Goal: Task Accomplishment & Management: Use online tool/utility

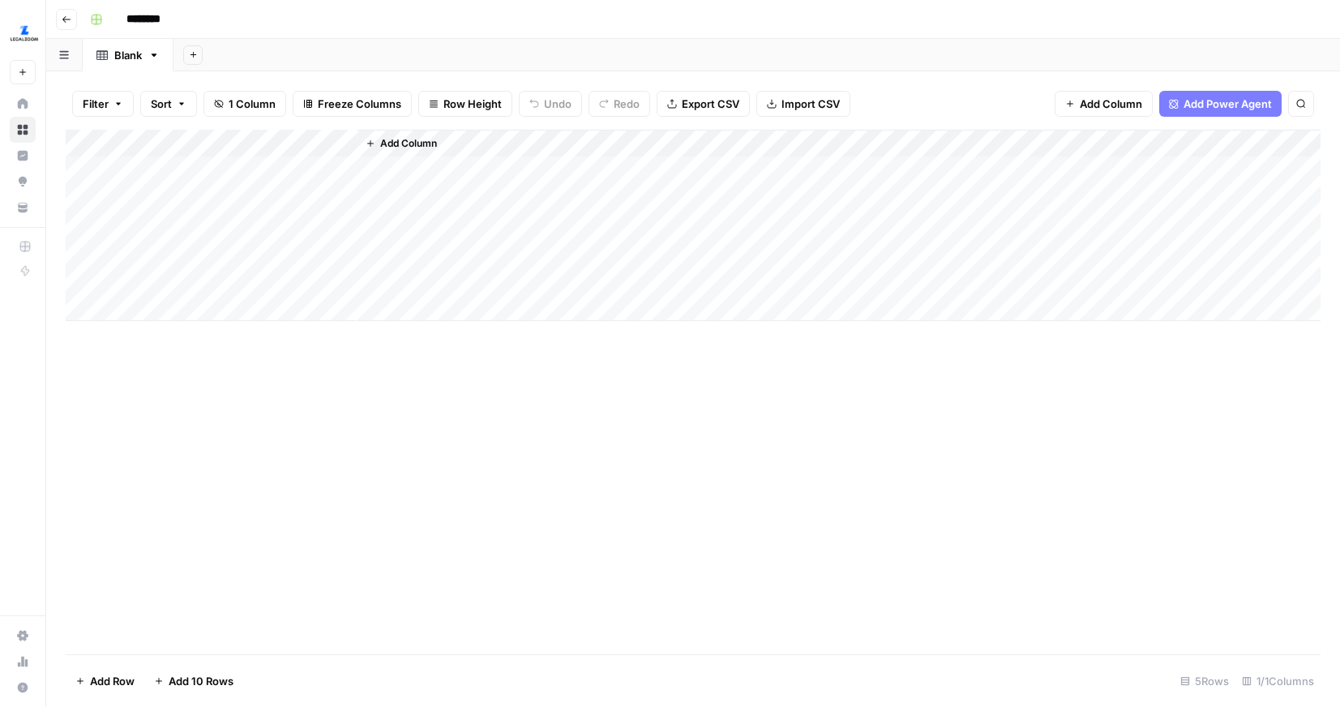
click at [179, 27] on input "********" at bounding box center [164, 19] width 91 height 26
type input "**********"
click at [216, 163] on div "Add Column" at bounding box center [693, 225] width 1255 height 191
click at [202, 276] on div "Add Column" at bounding box center [693, 225] width 1255 height 191
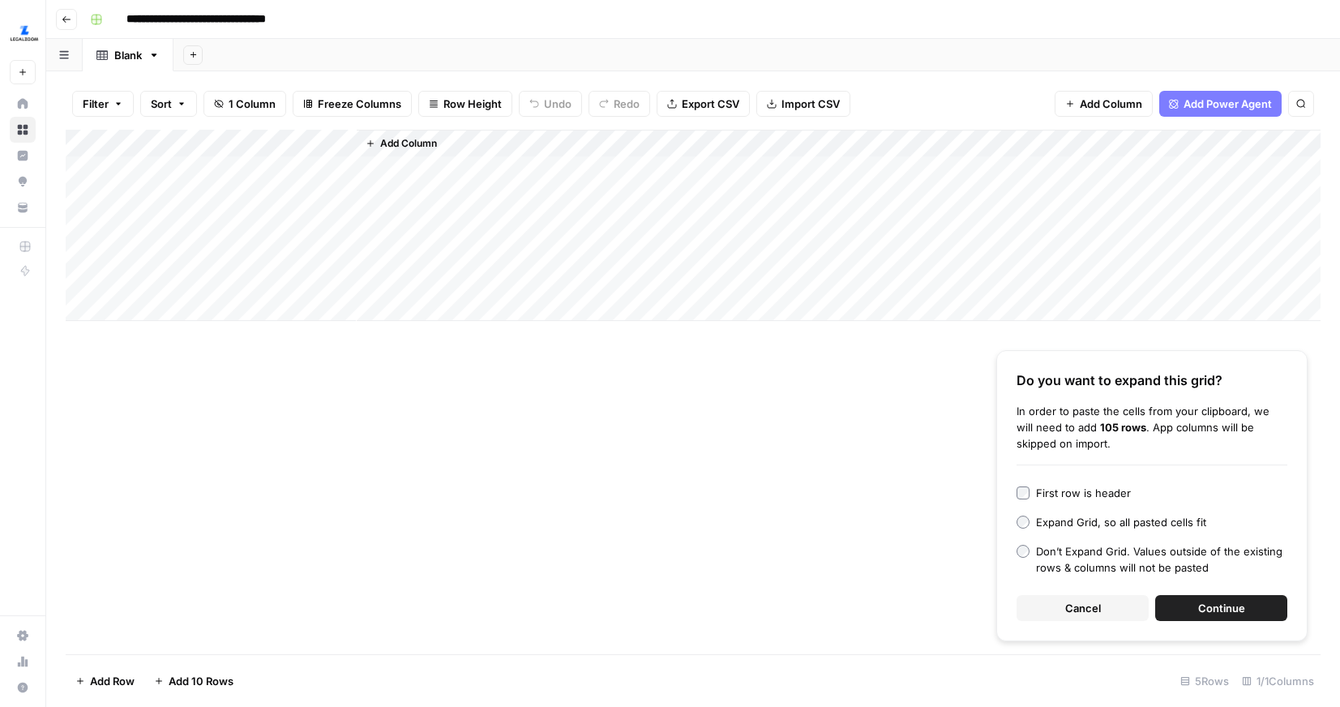
click at [1183, 598] on button "Continue" at bounding box center [1221, 608] width 132 height 26
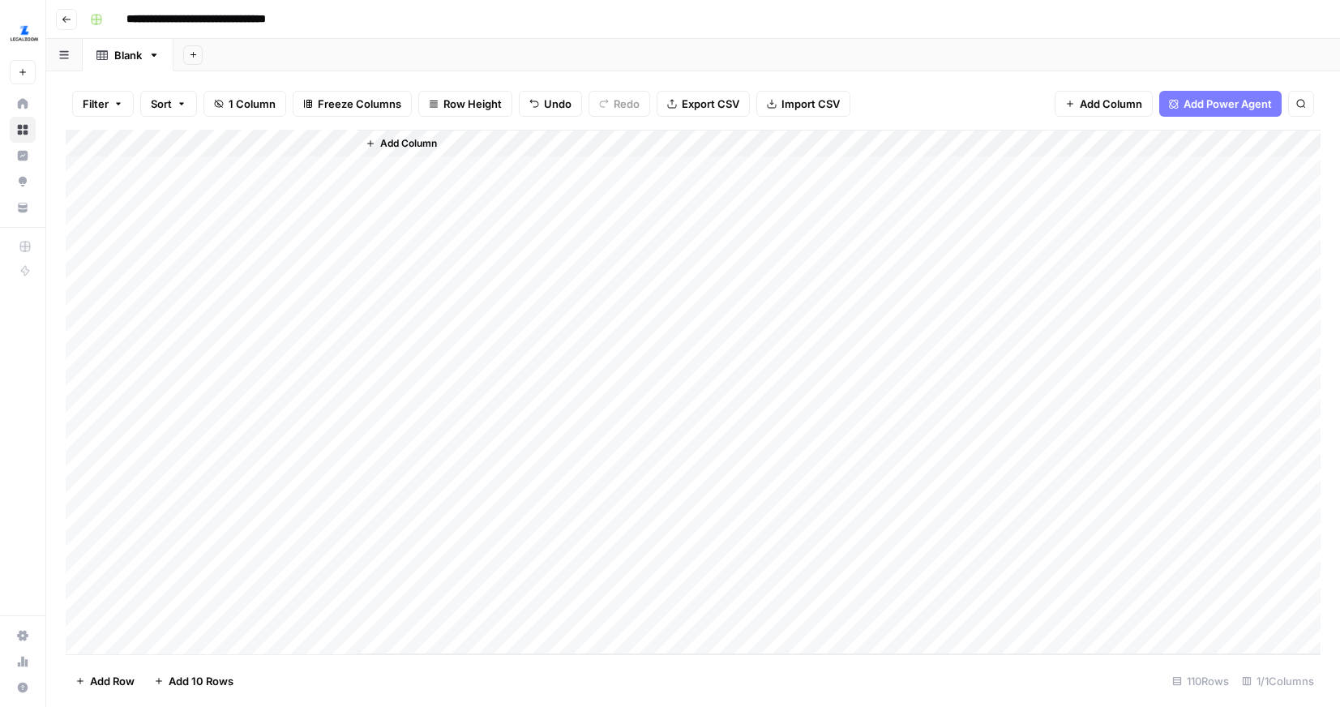
click at [391, 145] on span "Add Column" at bounding box center [408, 143] width 57 height 15
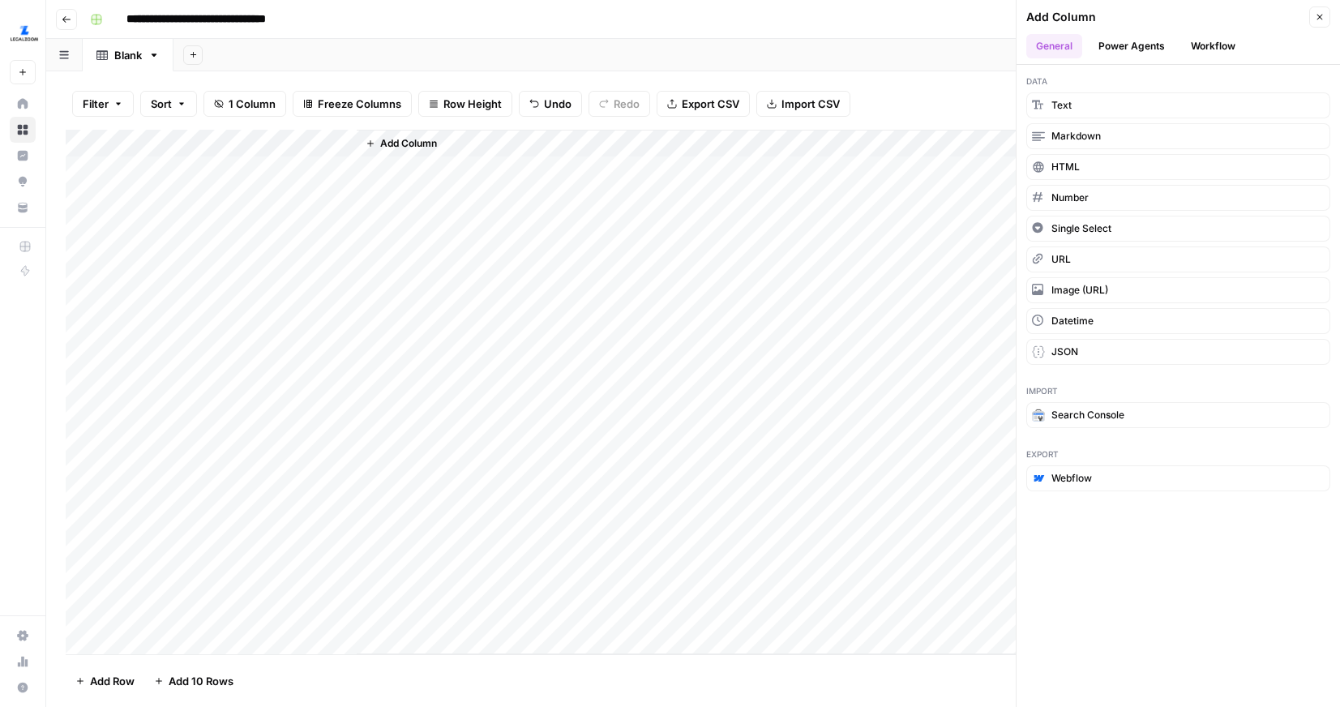
click at [1226, 38] on button "Workflow" at bounding box center [1213, 46] width 64 height 24
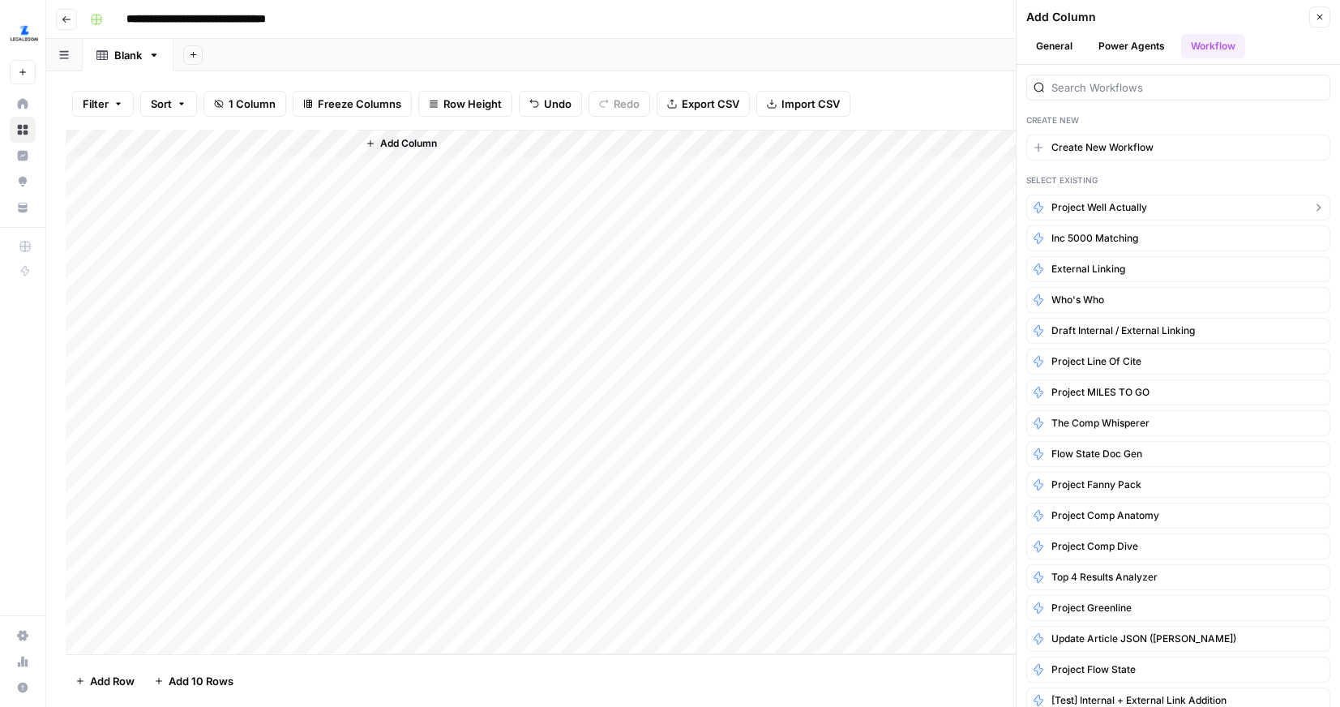
click at [1105, 210] on span "Project Well Actually" at bounding box center [1099, 207] width 96 height 15
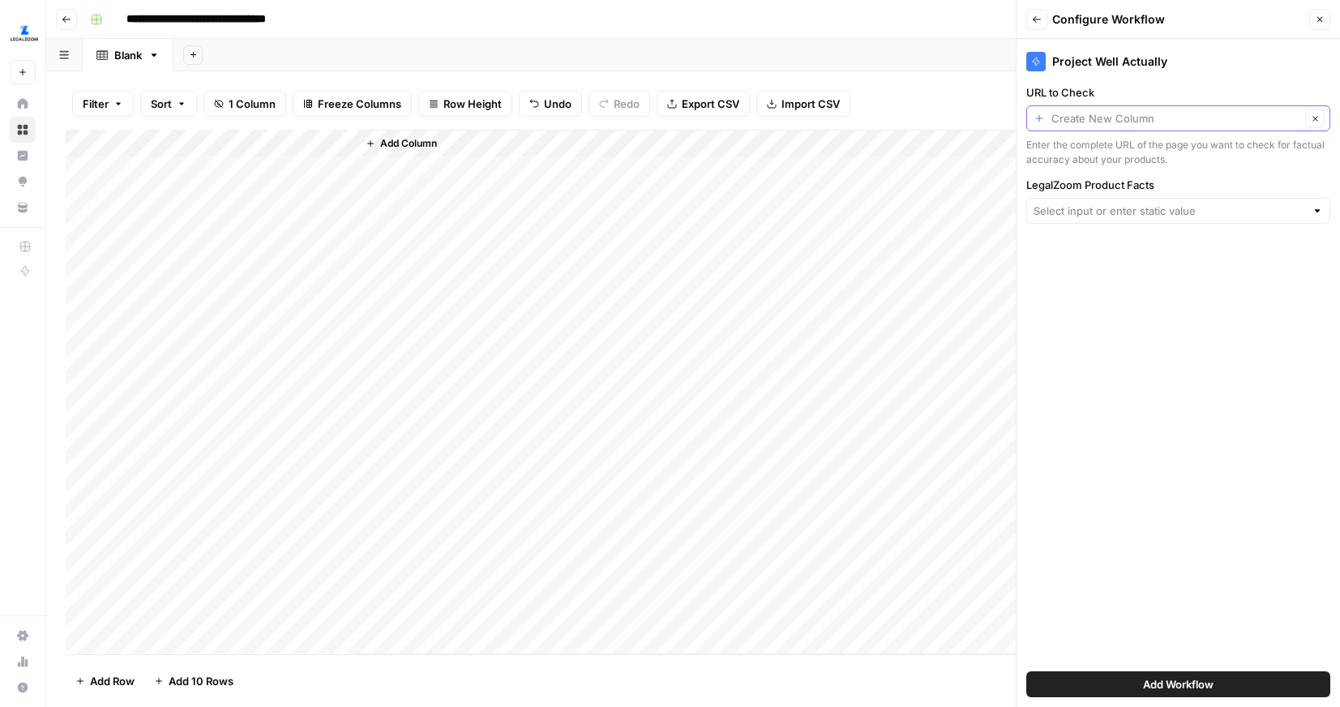
click at [1150, 126] on input "URL to Check" at bounding box center [1175, 118] width 249 height 16
click at [1064, 208] on span "Title" at bounding box center [1175, 207] width 270 height 16
type input "Title"
click at [1087, 216] on input "LegalZoom Product Facts" at bounding box center [1170, 211] width 272 height 16
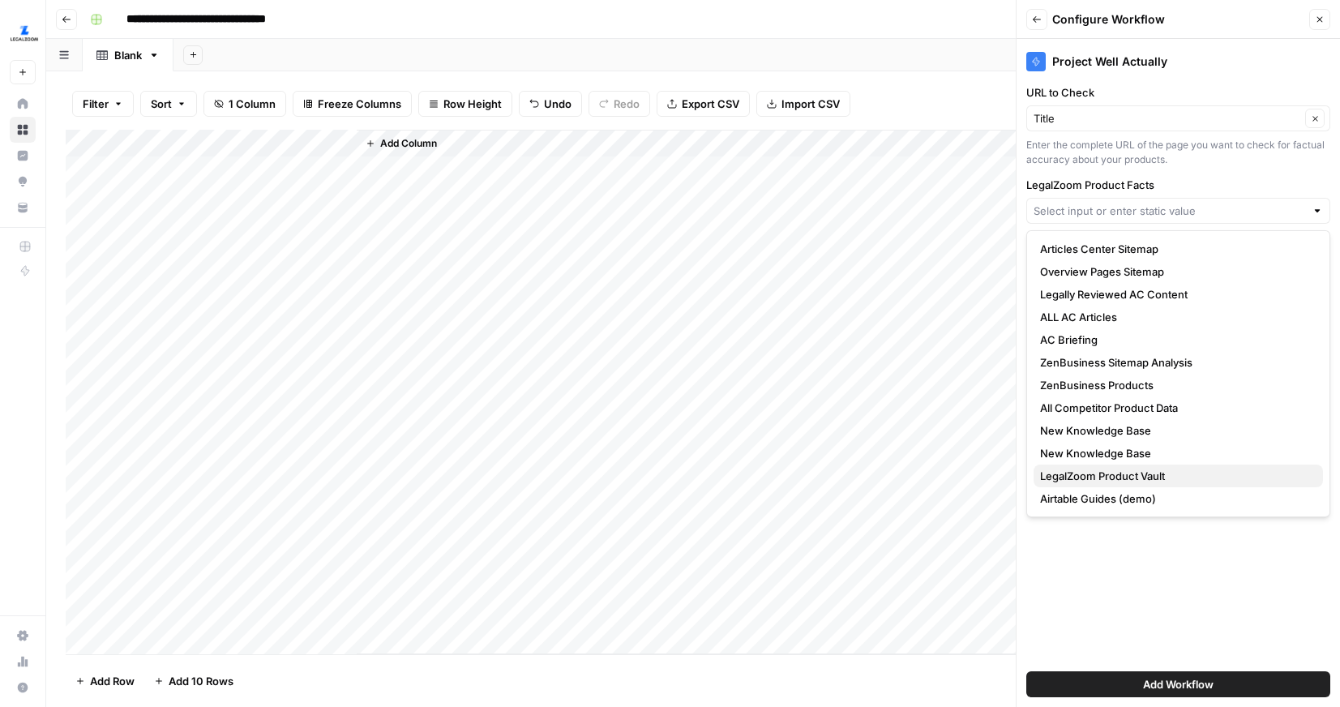
click at [1149, 473] on span "LegalZoom Product Vault" at bounding box center [1175, 476] width 270 height 16
type input "LegalZoom Product Vault"
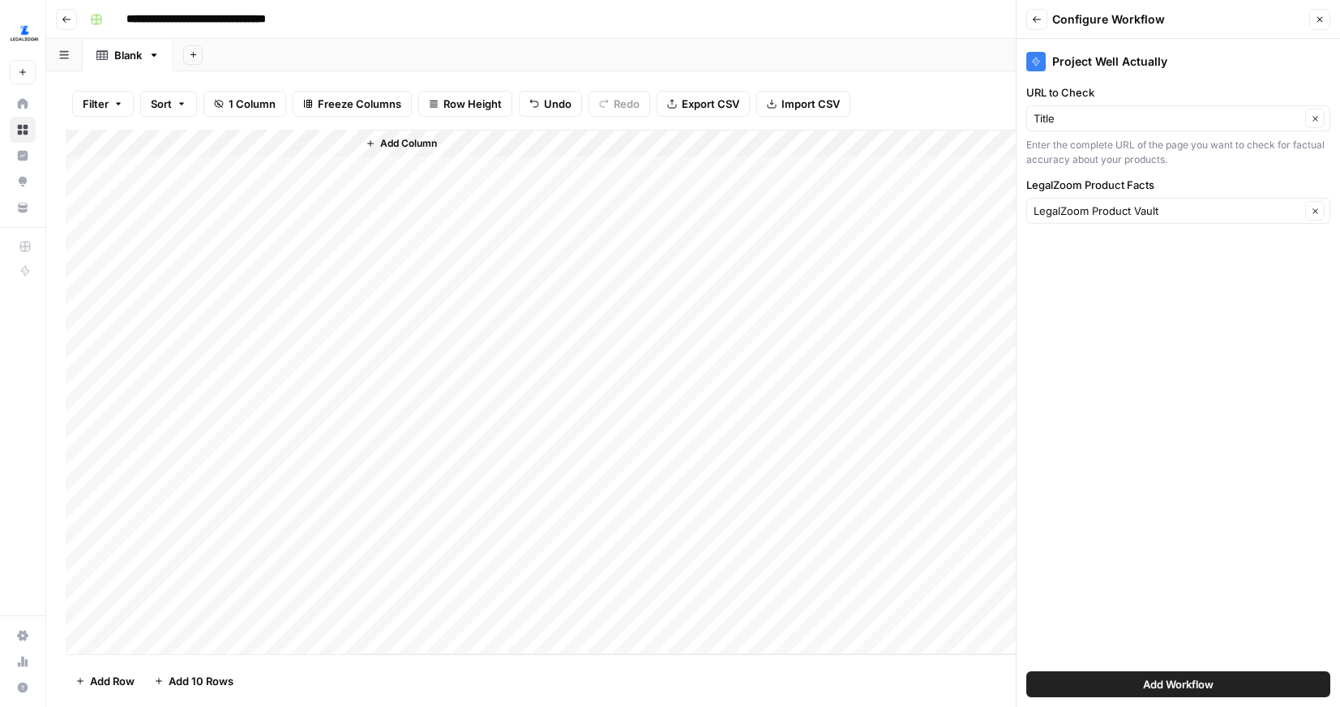
click at [1174, 685] on span "Add Workflow" at bounding box center [1178, 684] width 71 height 16
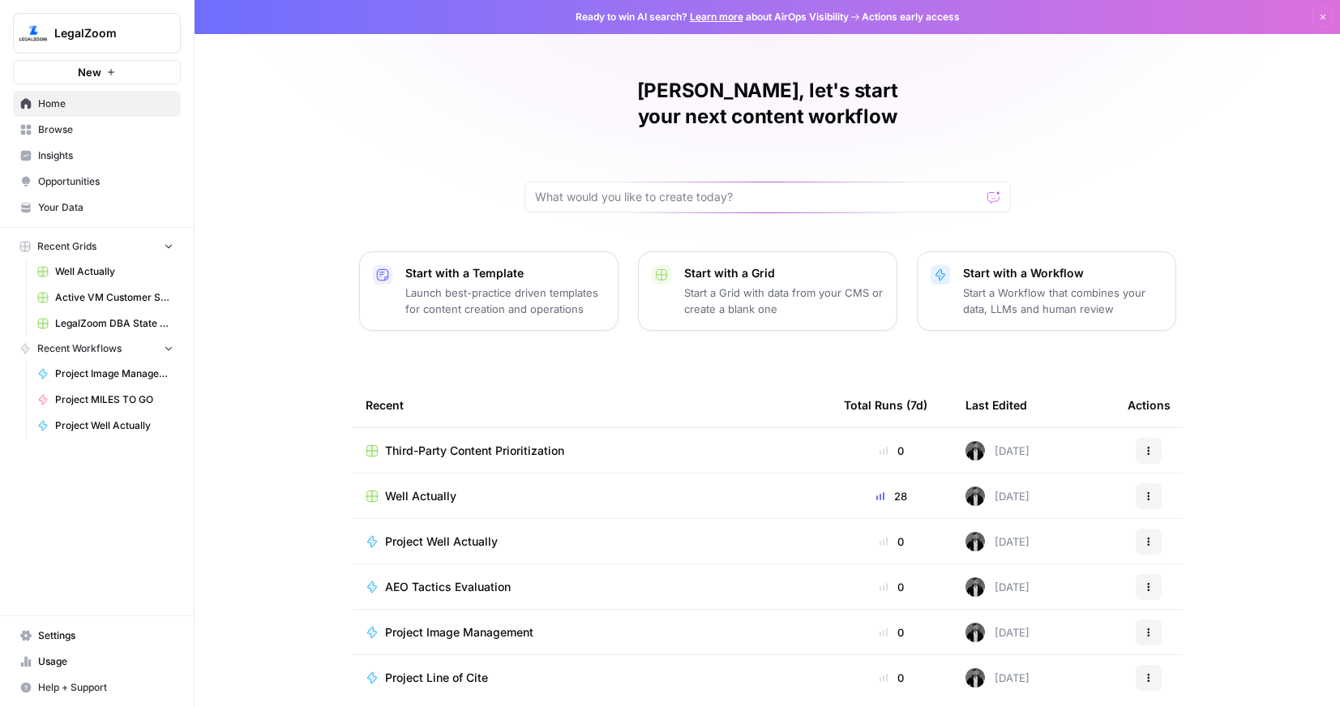
click at [1151, 529] on button "Actions" at bounding box center [1149, 542] width 26 height 26
click at [1193, 443] on span "Duplicate" at bounding box center [1232, 441] width 130 height 16
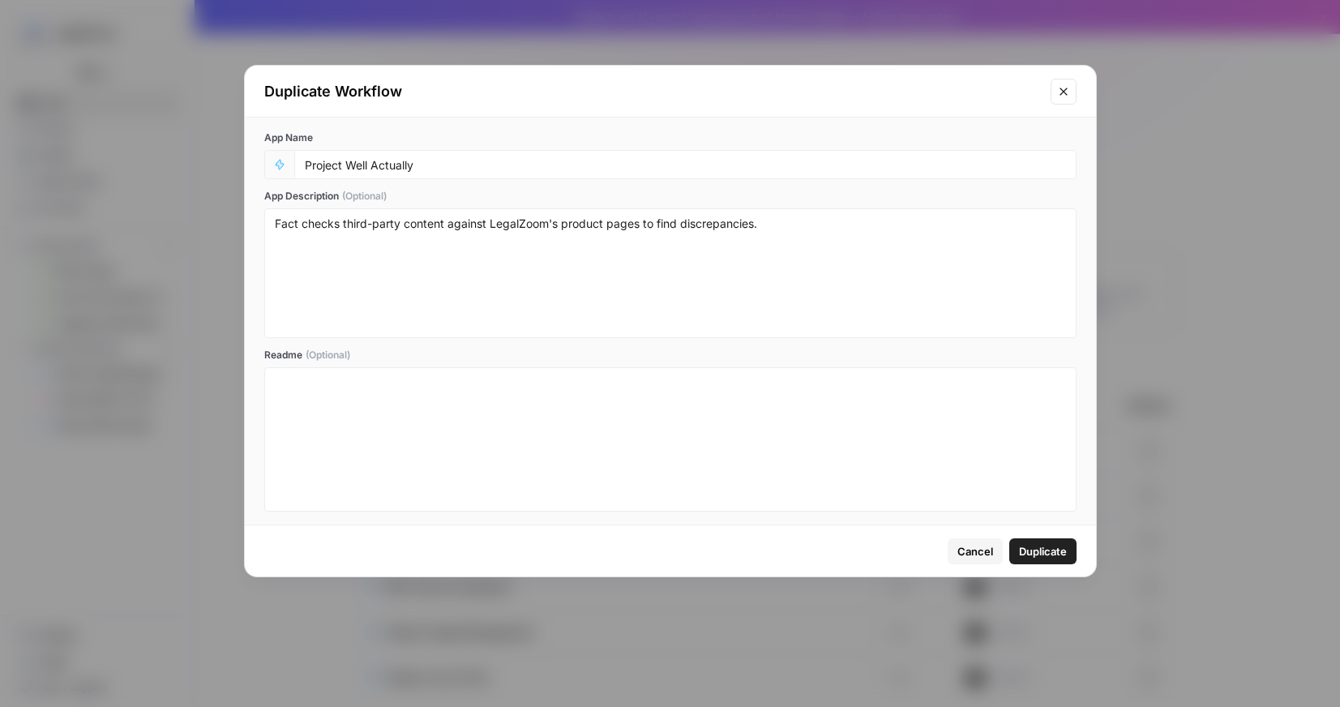
click at [462, 173] on div "Project Well Actually" at bounding box center [685, 164] width 782 height 29
click at [452, 170] on input "Project Well Actually" at bounding box center [685, 164] width 761 height 15
type input "Project Well Actually (+Sentiment)"
click at [766, 235] on textarea "Fact checks third-party content against LegalZoom's product pages to find discr…" at bounding box center [670, 273] width 791 height 115
type textarea "Fact checks third-party content against LegalZoom's product pages to find discr…"
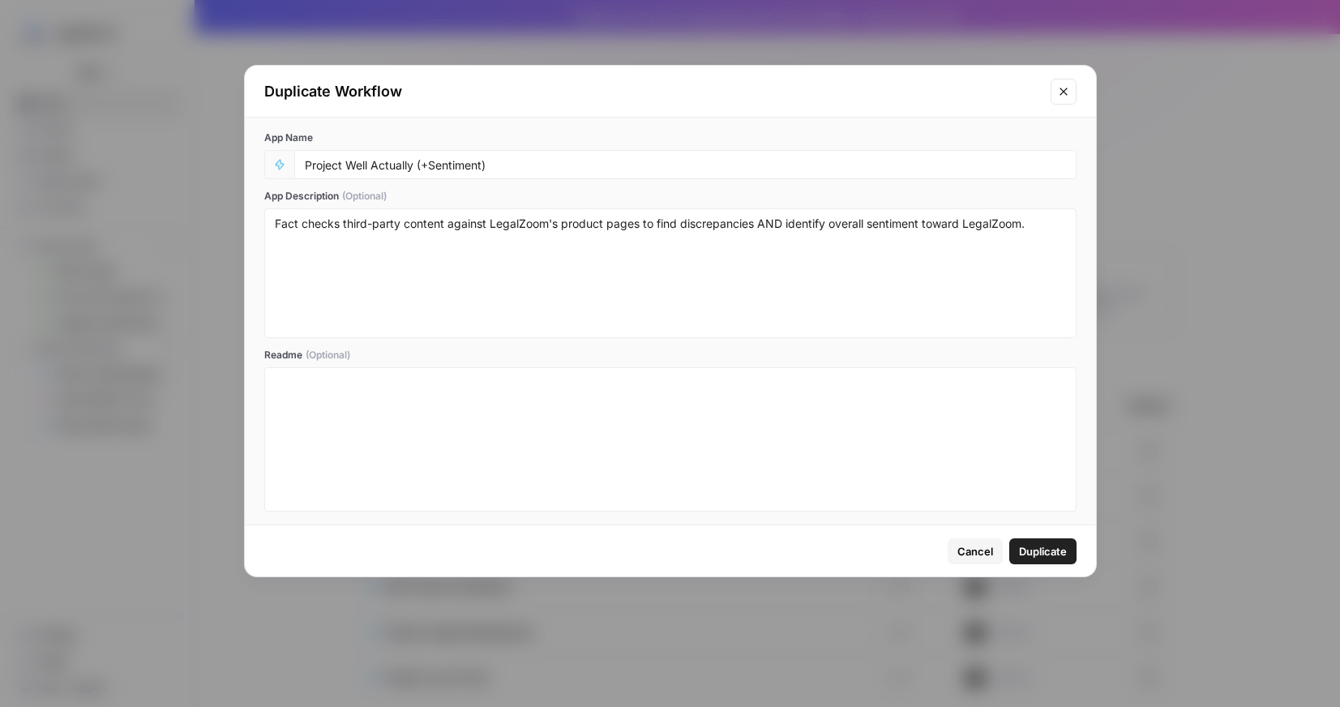
click at [1042, 554] on span "Duplicate" at bounding box center [1043, 551] width 48 height 16
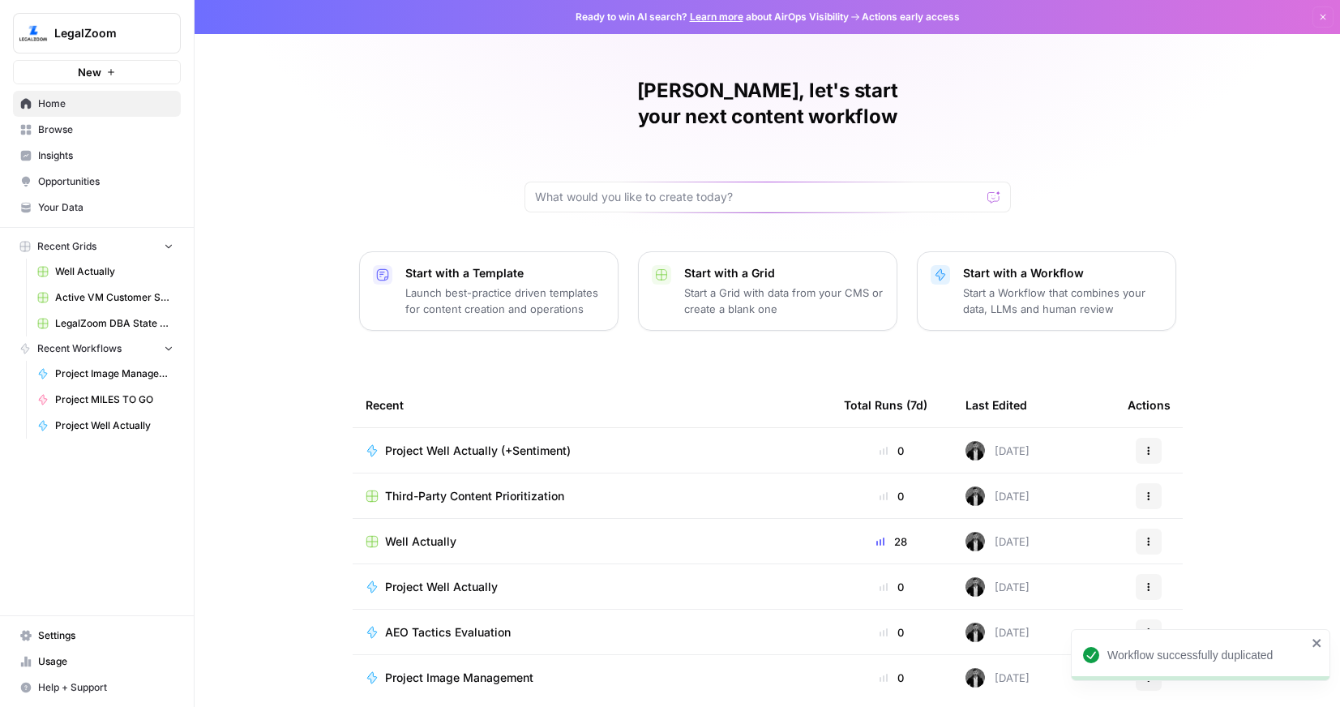
click at [395, 433] on td "Project Well Actually (+Sentiment)" at bounding box center [592, 450] width 478 height 45
click at [427, 443] on span "Project Well Actually (+Sentiment)" at bounding box center [478, 451] width 186 height 16
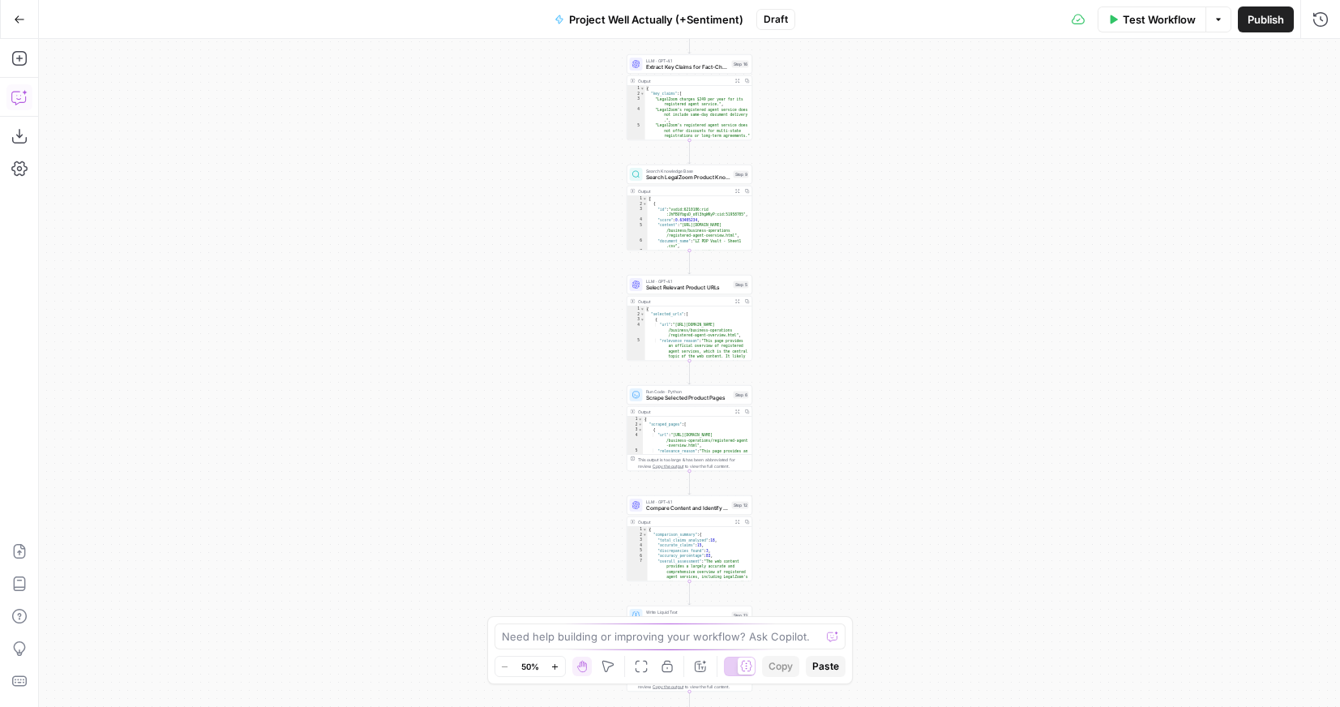
click at [15, 105] on button "Copilot" at bounding box center [19, 97] width 26 height 26
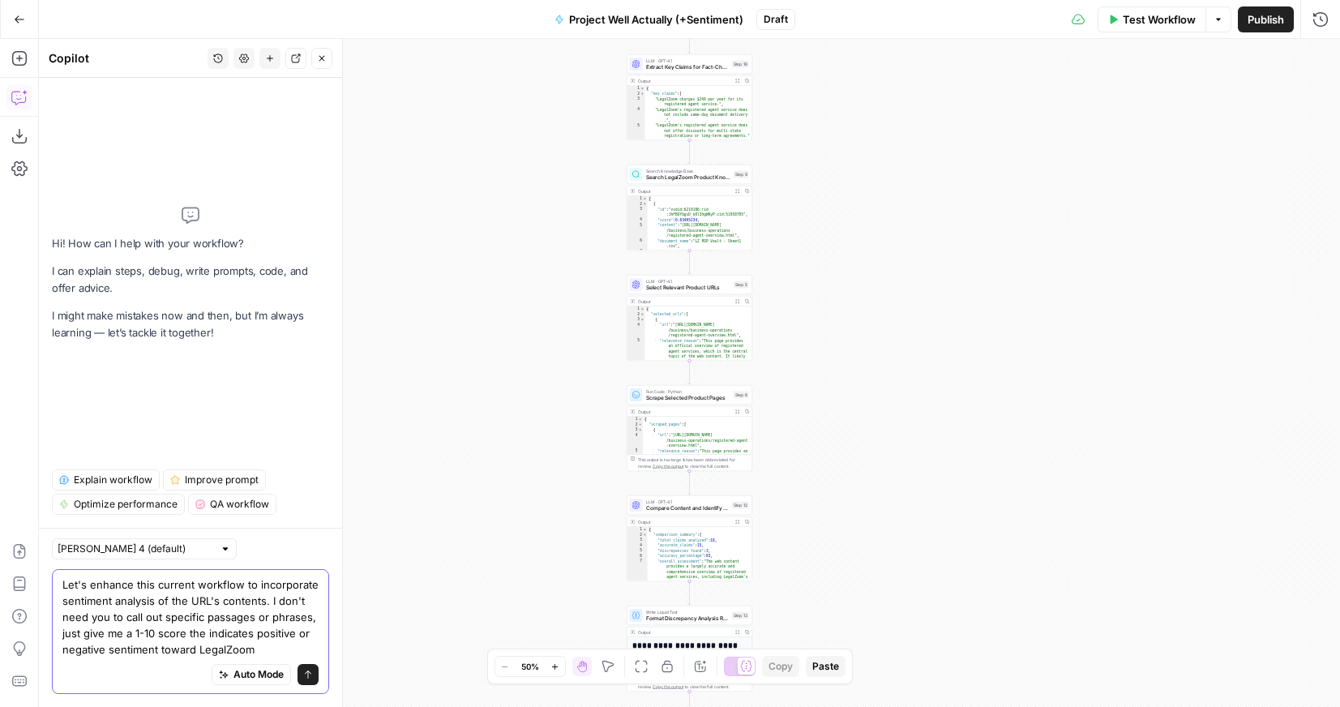
type textarea "Let's enhance this current workflow to incorporate sentiment analysis of the UR…"
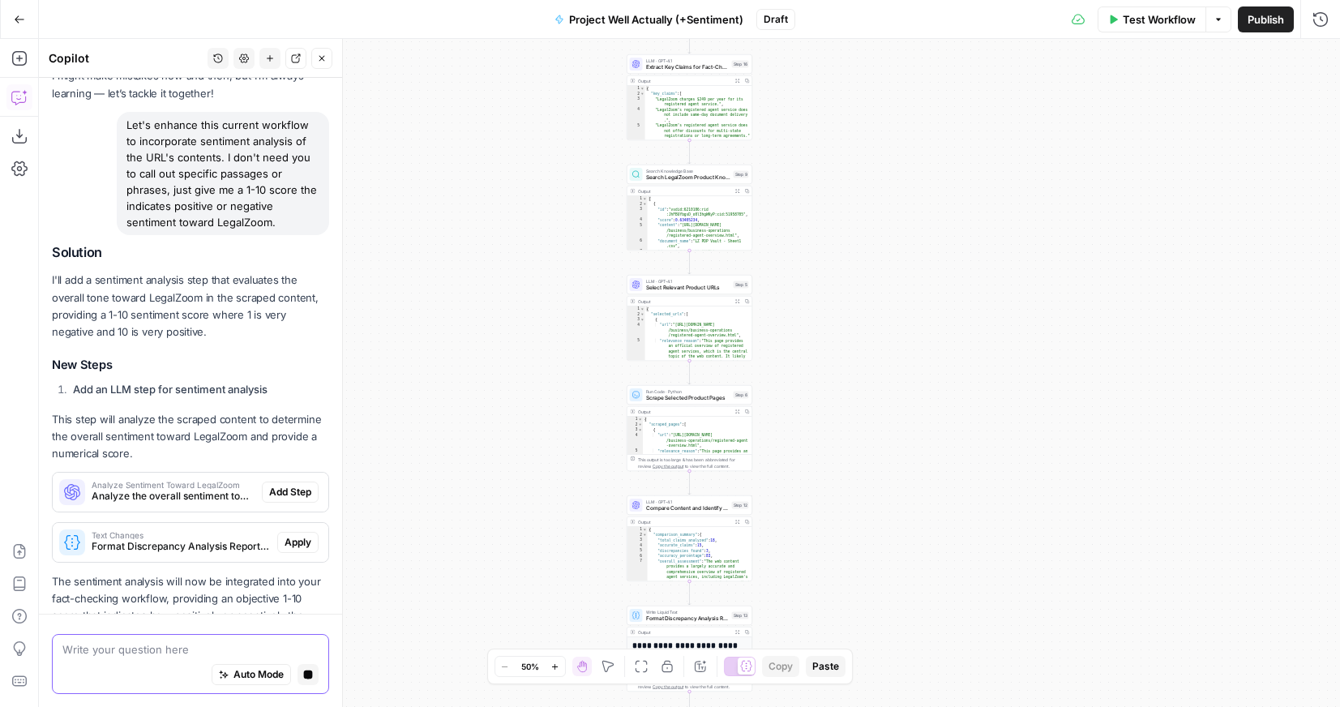
scroll to position [95, 0]
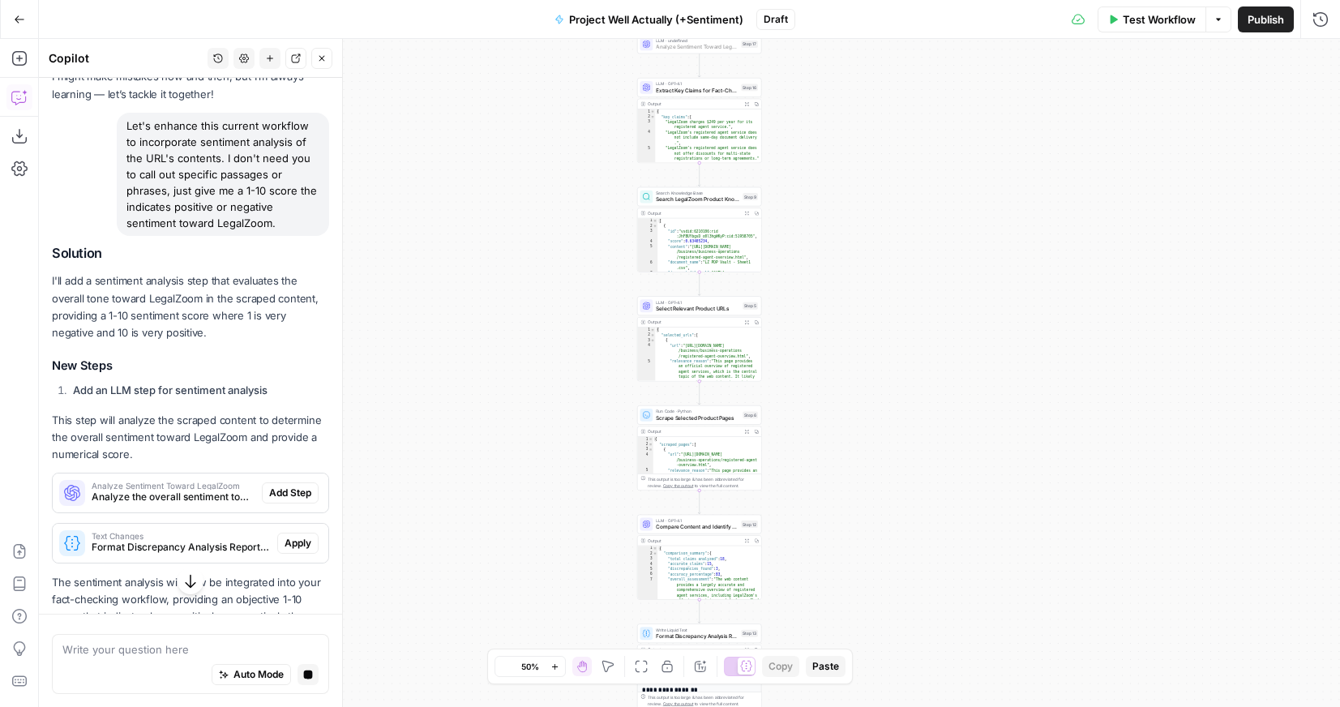
click at [291, 493] on span "Add Step" at bounding box center [290, 493] width 42 height 15
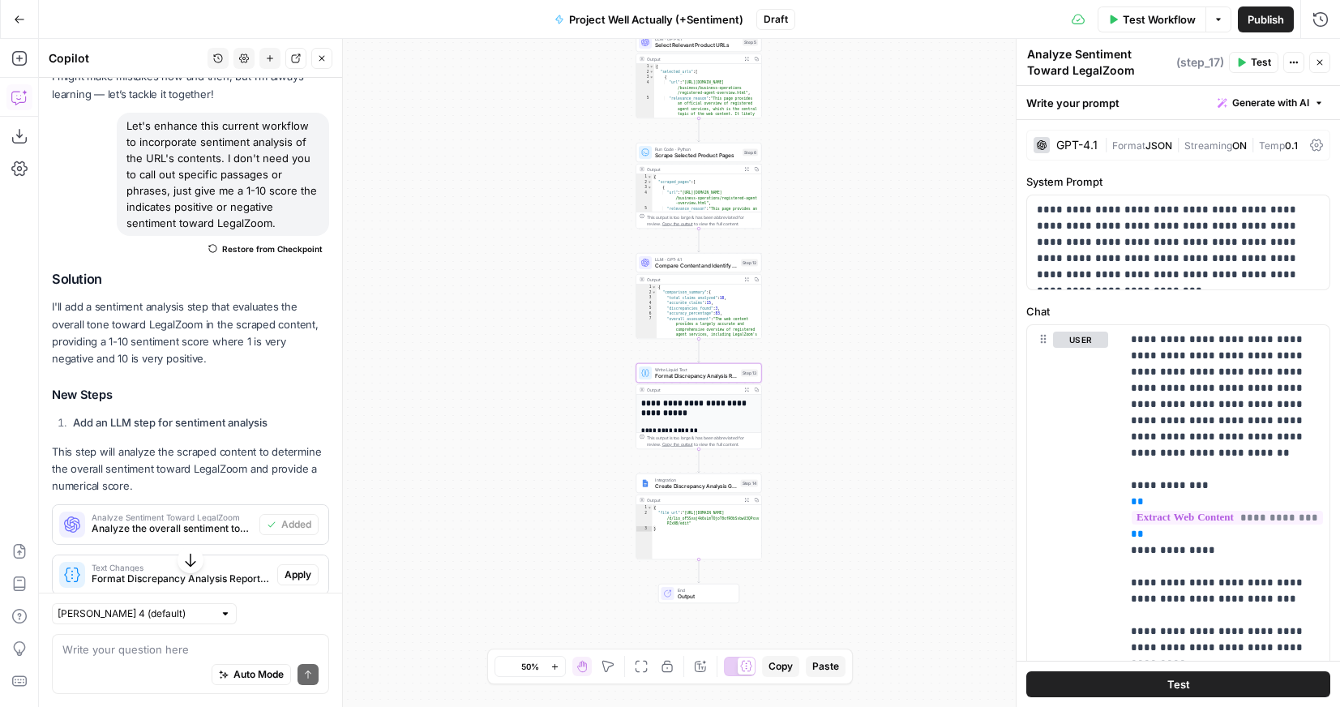
click at [302, 569] on span "Apply" at bounding box center [298, 574] width 27 height 15
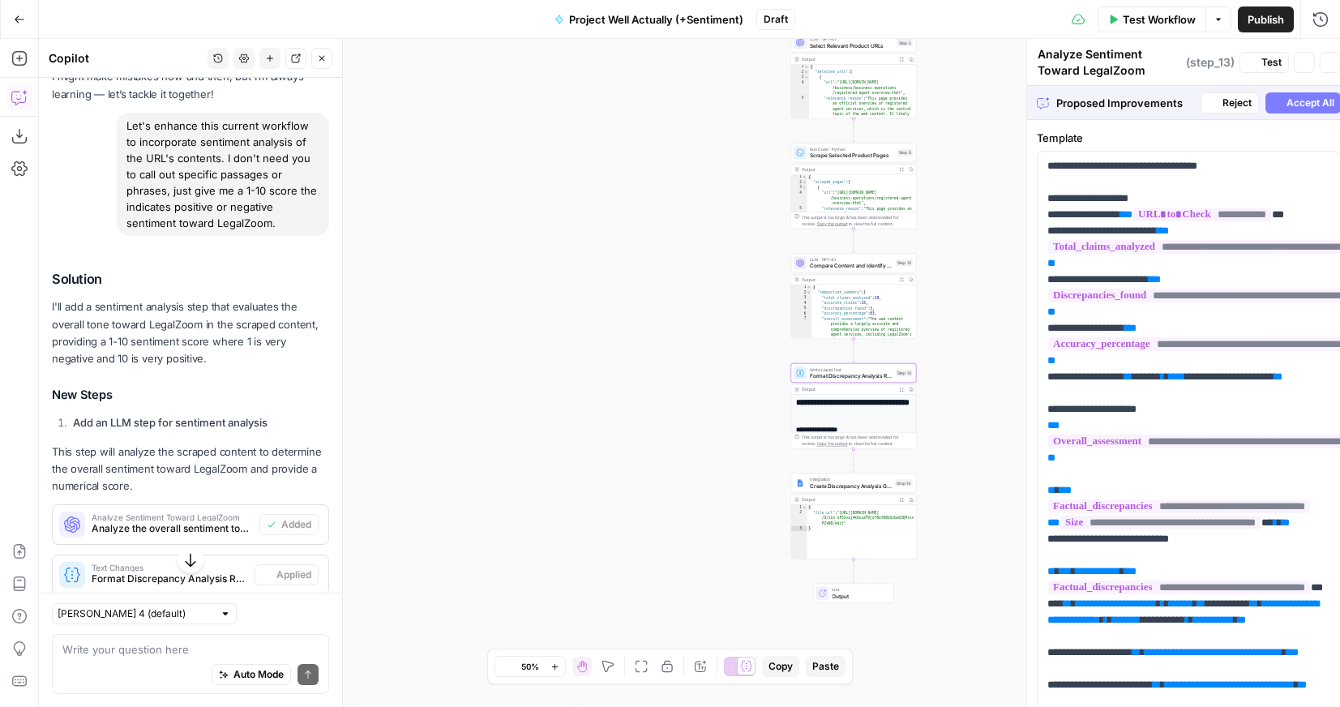
type textarea "Format Discrepancy Analysis Report"
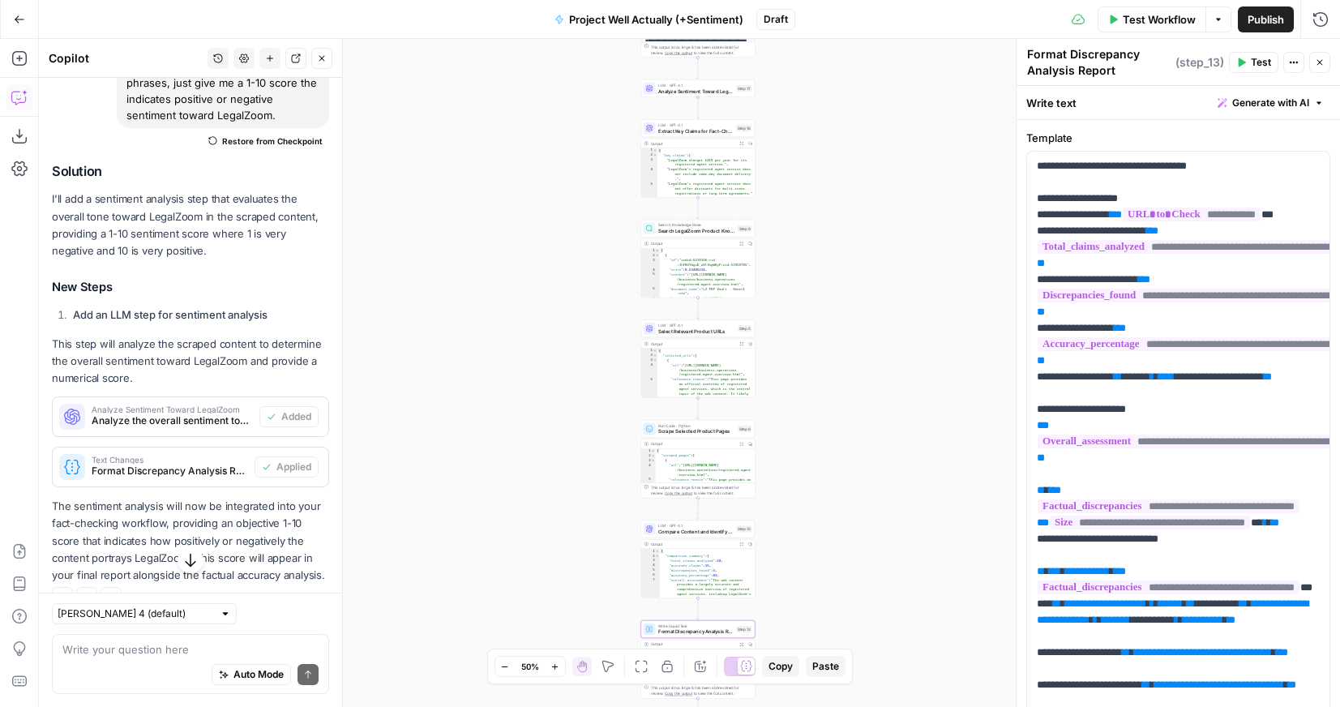
scroll to position [233, 0]
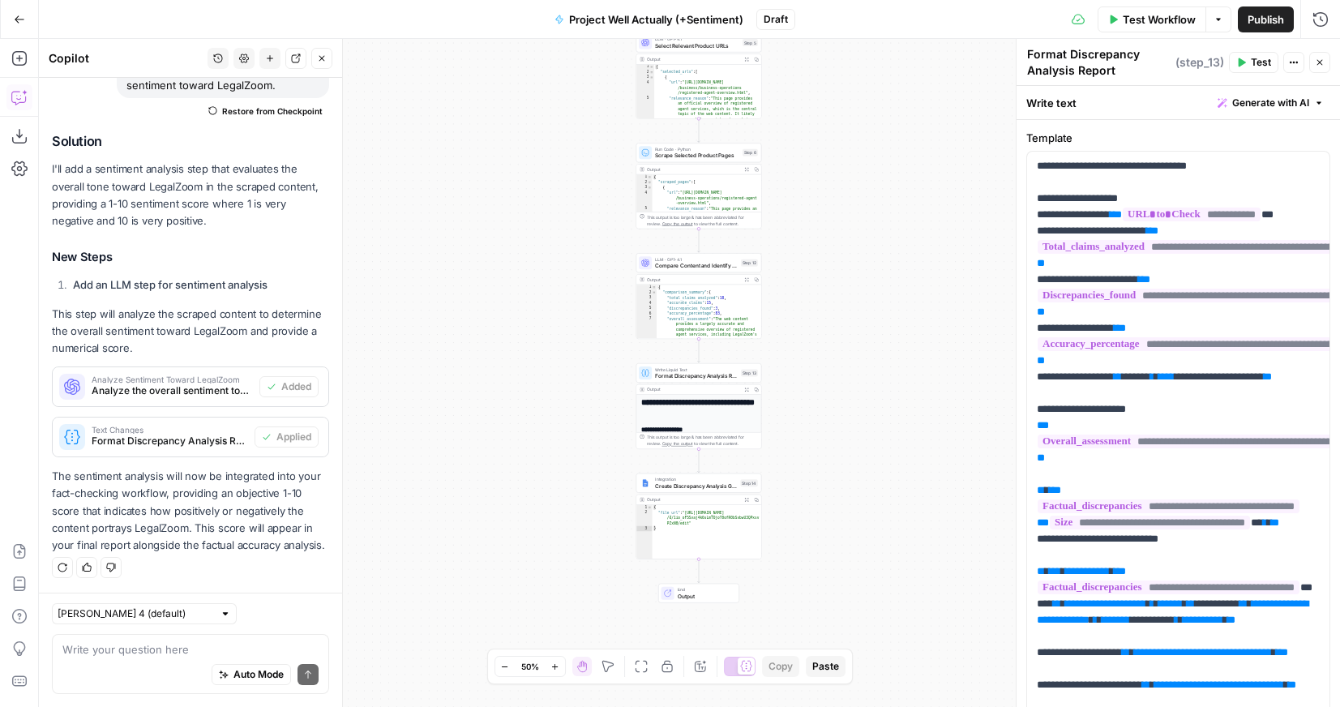
click at [1157, 9] on button "Test Workflow" at bounding box center [1152, 19] width 109 height 26
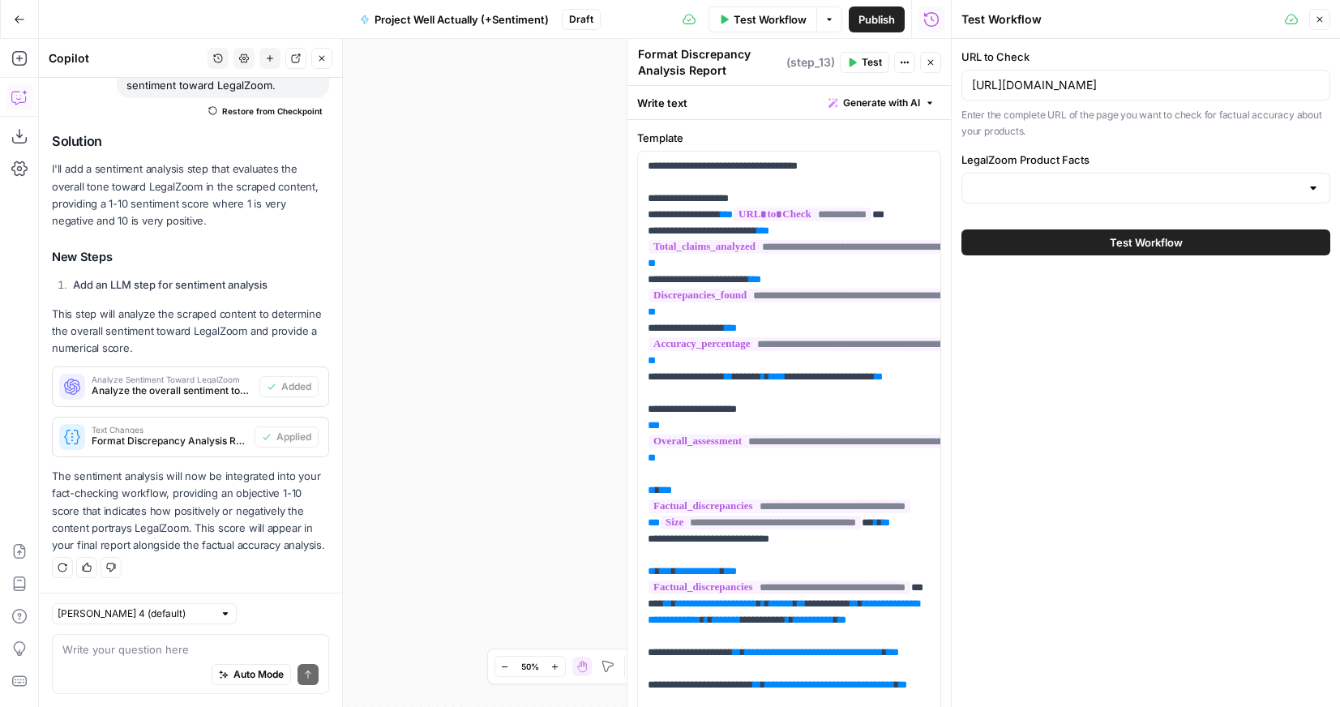
click at [1065, 211] on div "URL to Check [URL][DOMAIN_NAME] Enter the complete URL of the page you want to …" at bounding box center [1146, 152] width 388 height 226
type input "LegalZoom Product Vault"
click at [1067, 197] on div "LegalZoom Product Vault" at bounding box center [1145, 188] width 369 height 31
type input "LegalZoom Product Vault"
click at [1068, 88] on input "[URL][DOMAIN_NAME]" at bounding box center [1146, 85] width 348 height 16
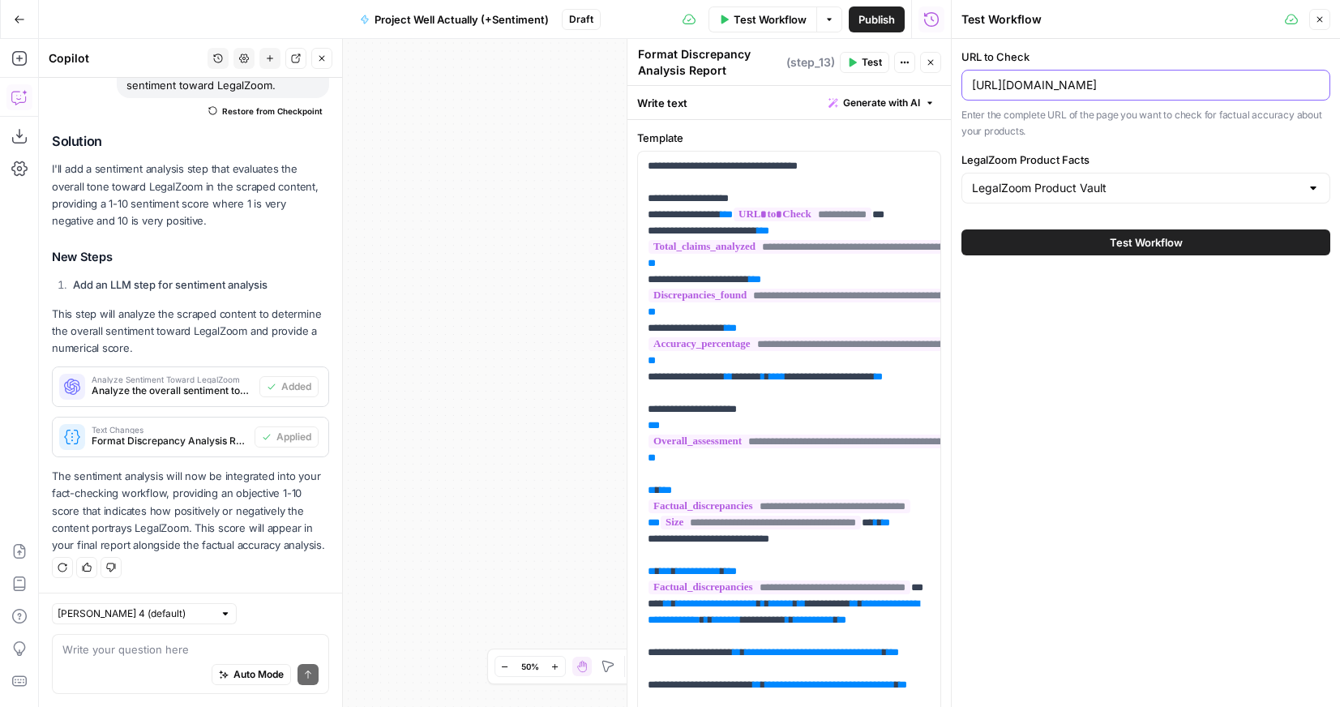
paste input "[DOMAIN_NAME][URL]"
type input "[URL][DOMAIN_NAME]"
click at [1100, 233] on button "Test Workflow" at bounding box center [1145, 242] width 369 height 26
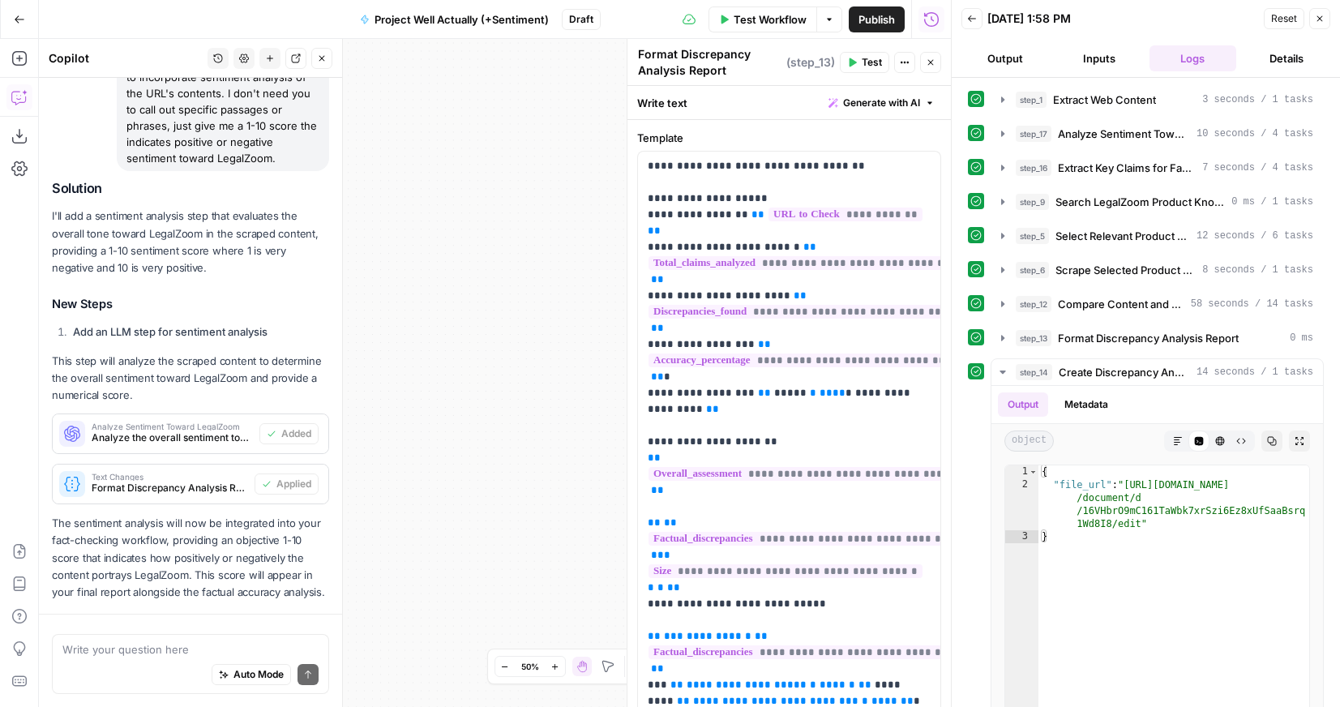
scroll to position [233, 0]
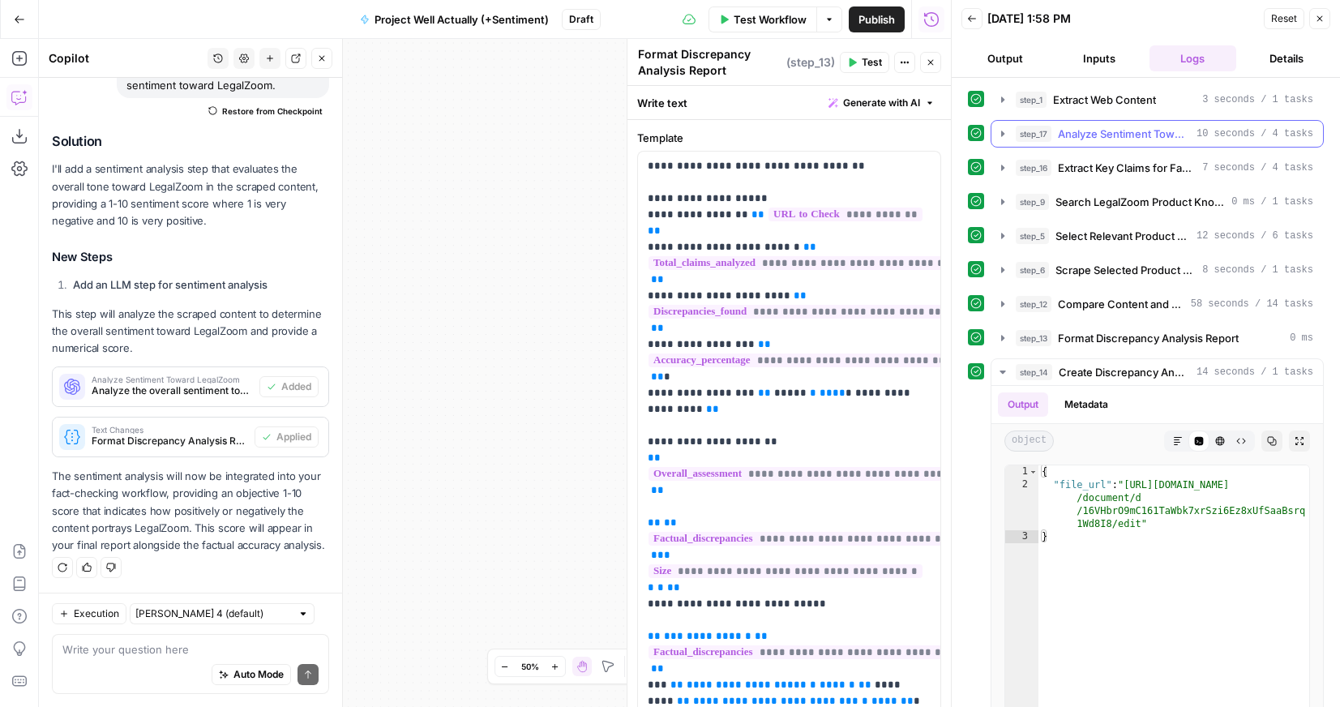
click at [1002, 137] on icon "button" at bounding box center [1002, 133] width 13 height 13
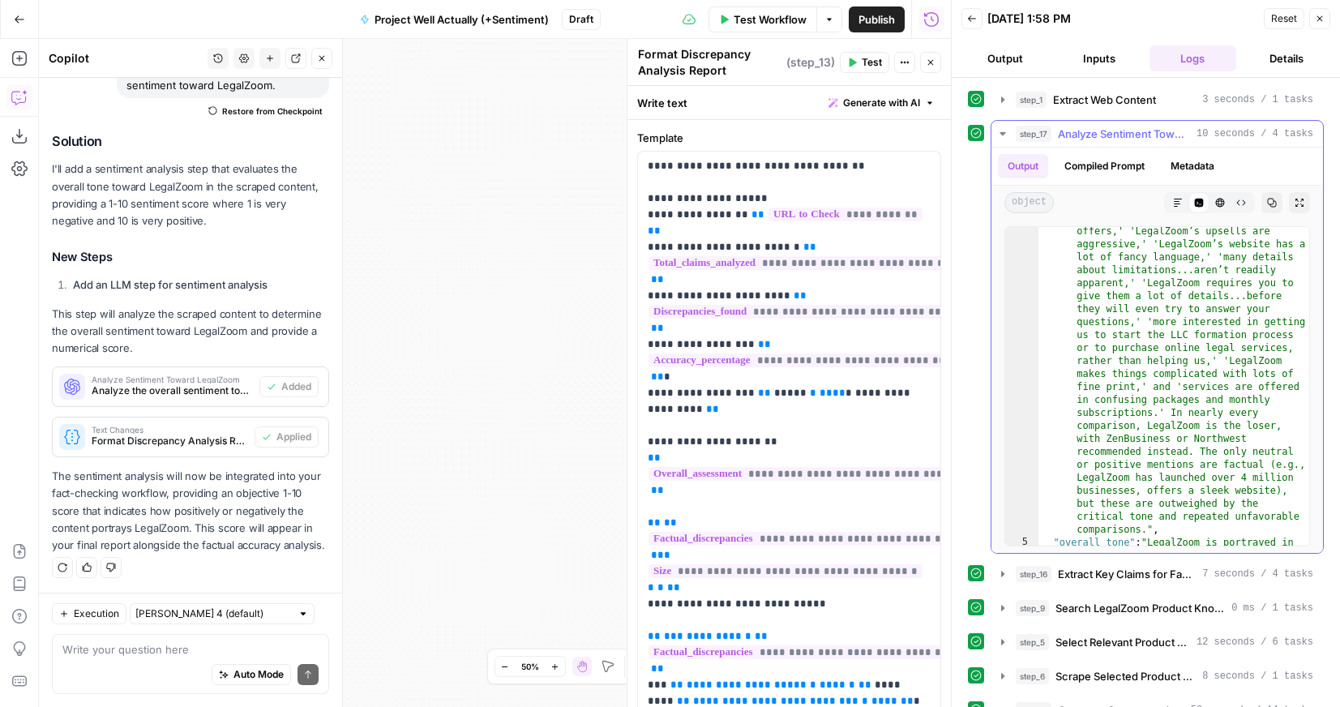
scroll to position [317, 0]
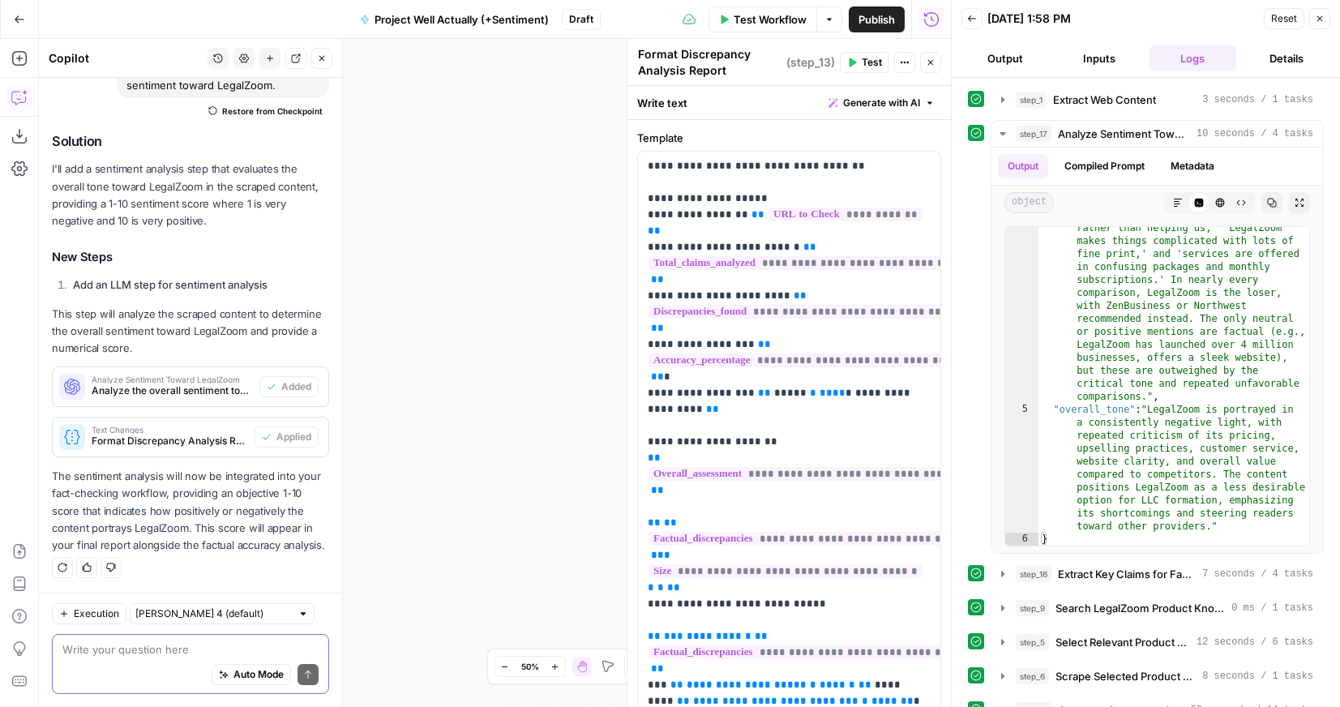
click at [134, 644] on textarea at bounding box center [190, 649] width 256 height 16
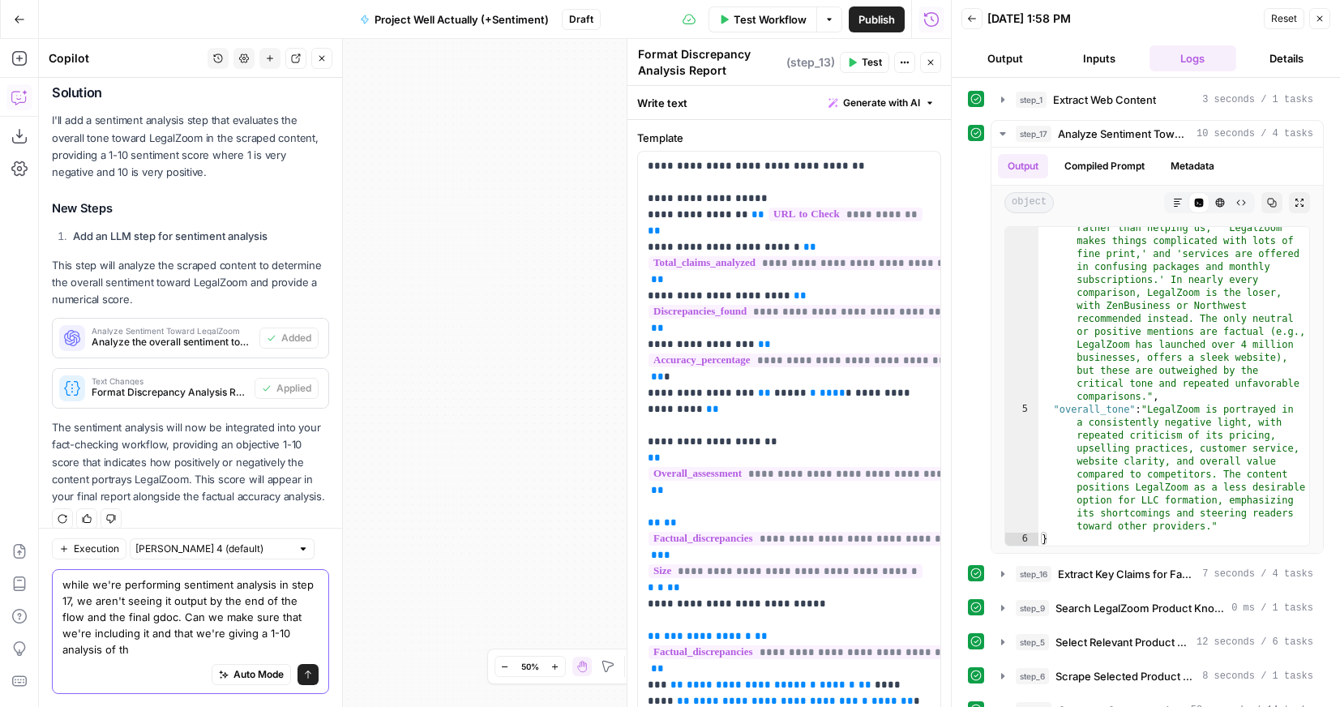
scroll to position [297, 0]
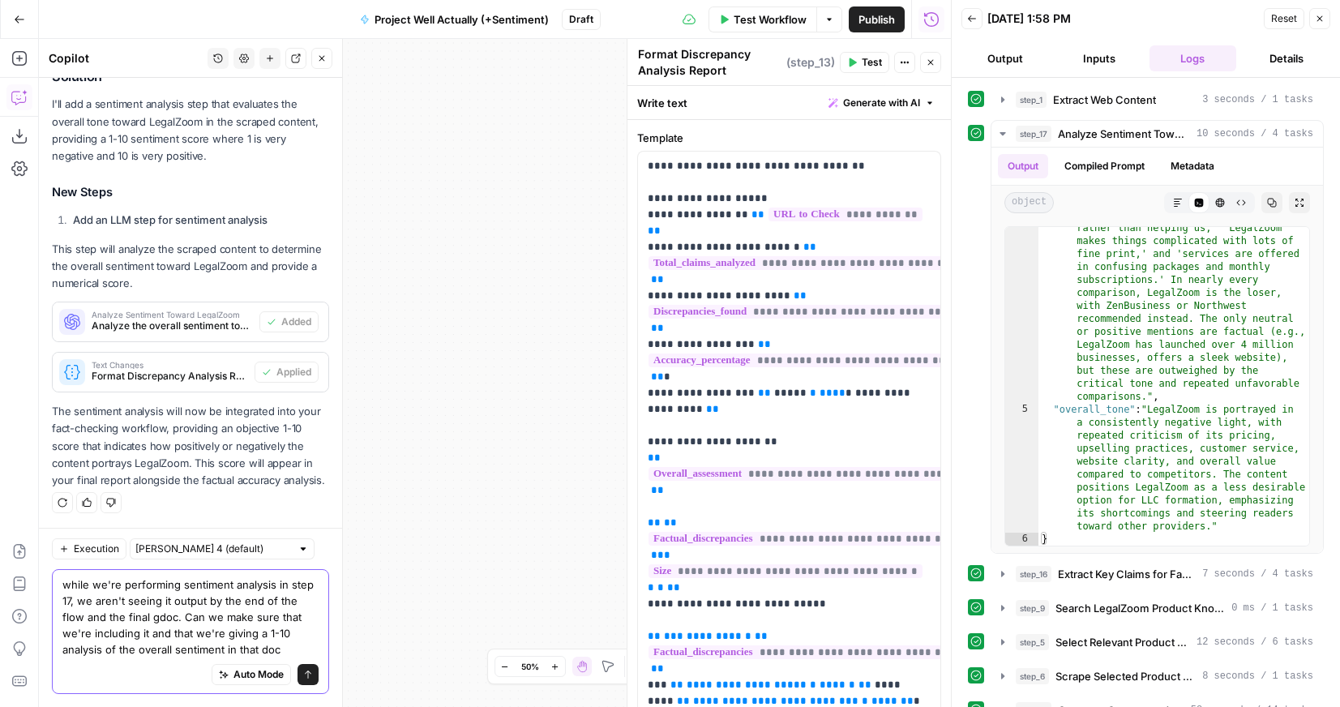
type textarea "while we're performing sentiment analysis in step 17, we aren't seeing it outpu…"
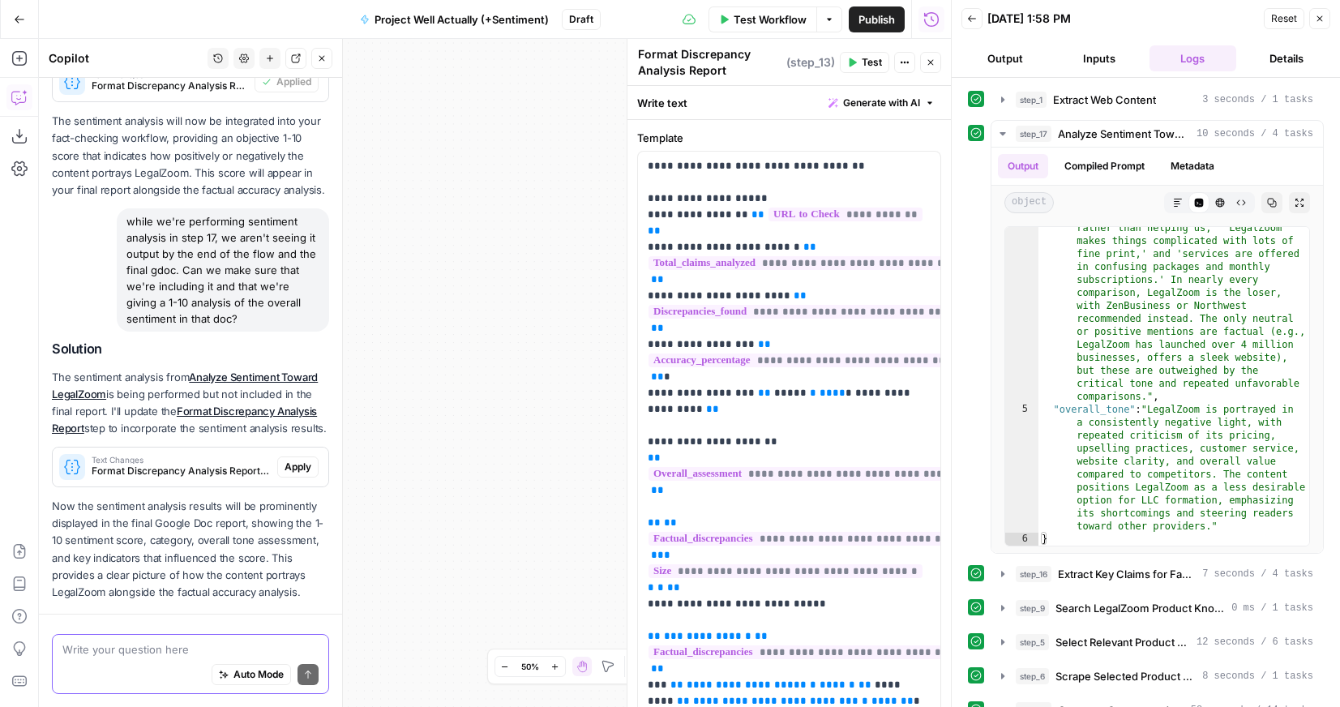
scroll to position [635, 0]
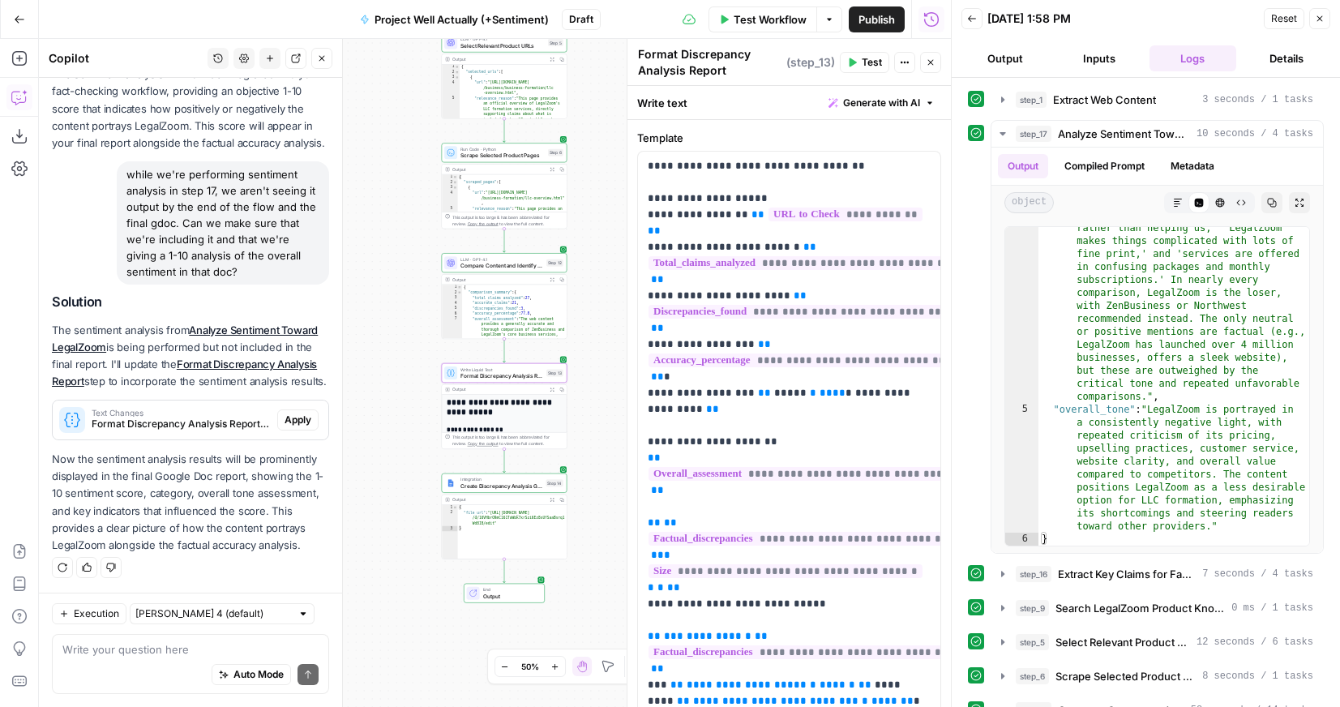
click at [305, 426] on span "Apply" at bounding box center [298, 420] width 27 height 15
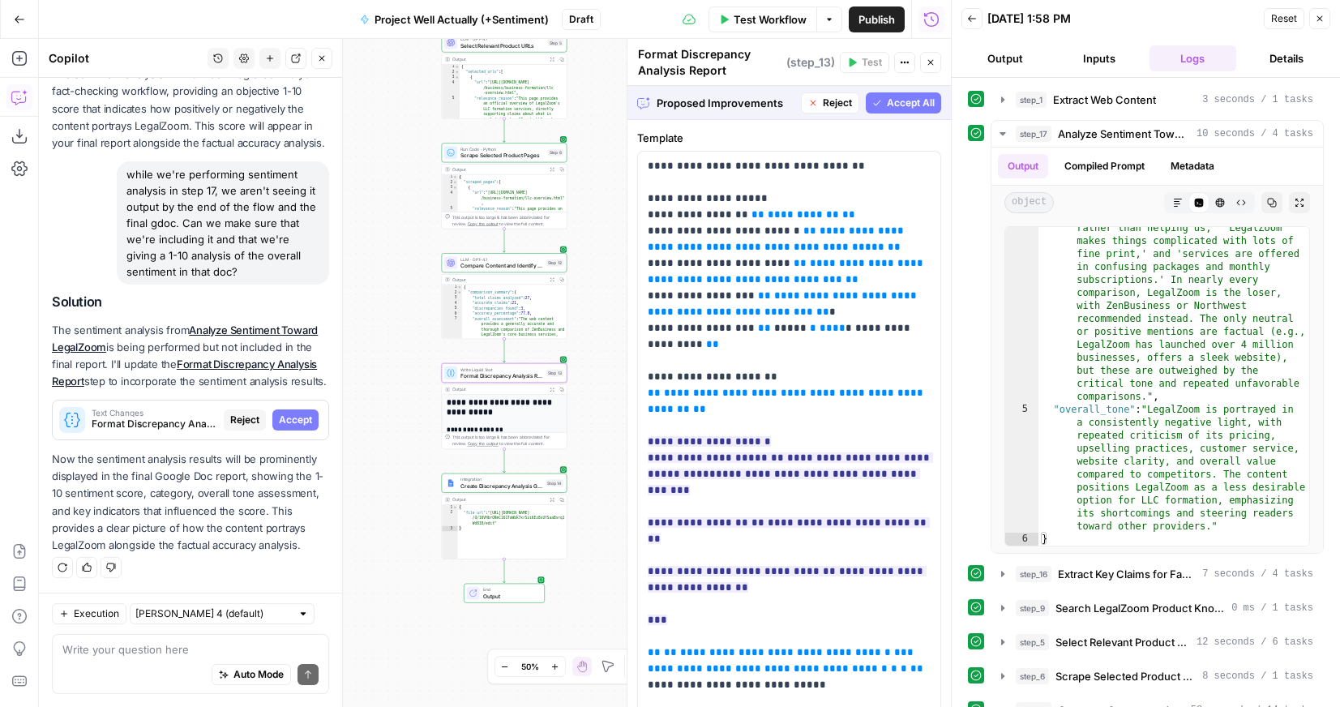
click at [305, 426] on span "Accept" at bounding box center [295, 420] width 33 height 15
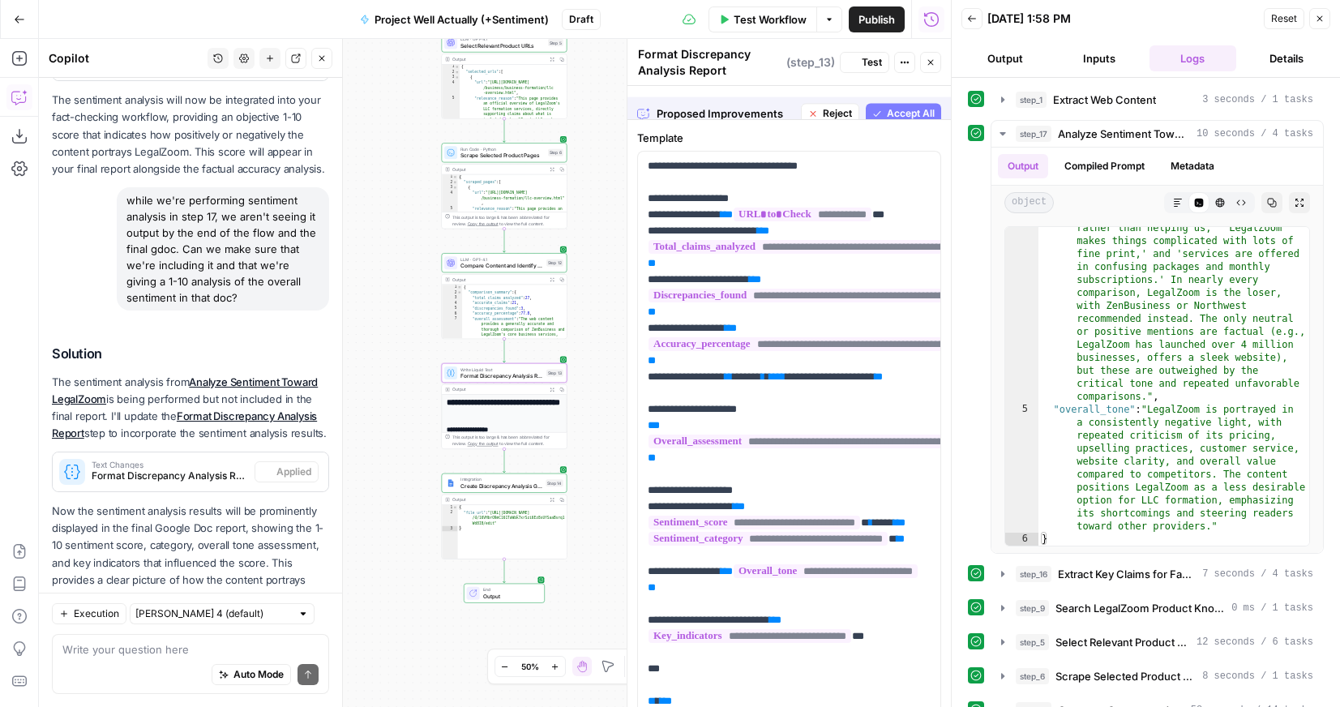
scroll to position [661, 0]
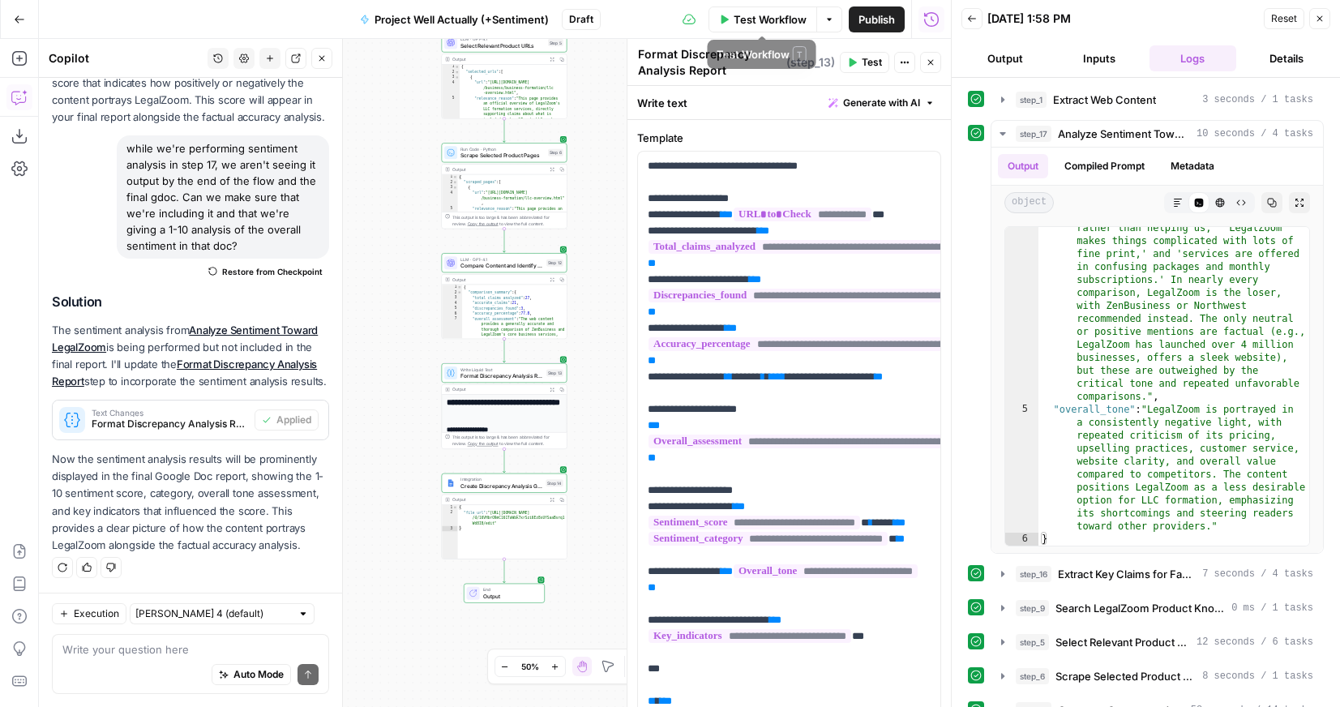
click at [766, 17] on span "Test Workflow" at bounding box center [770, 19] width 73 height 16
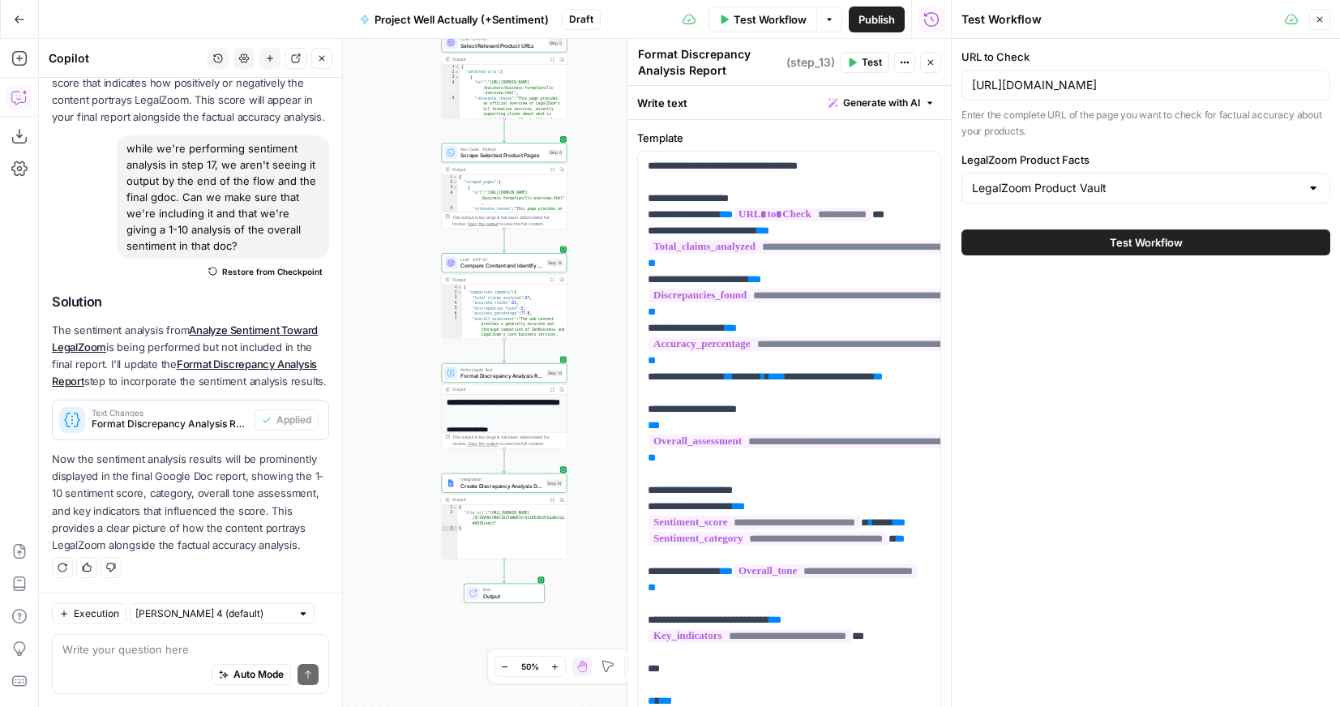
click at [1089, 242] on button "Test Workflow" at bounding box center [1145, 242] width 369 height 26
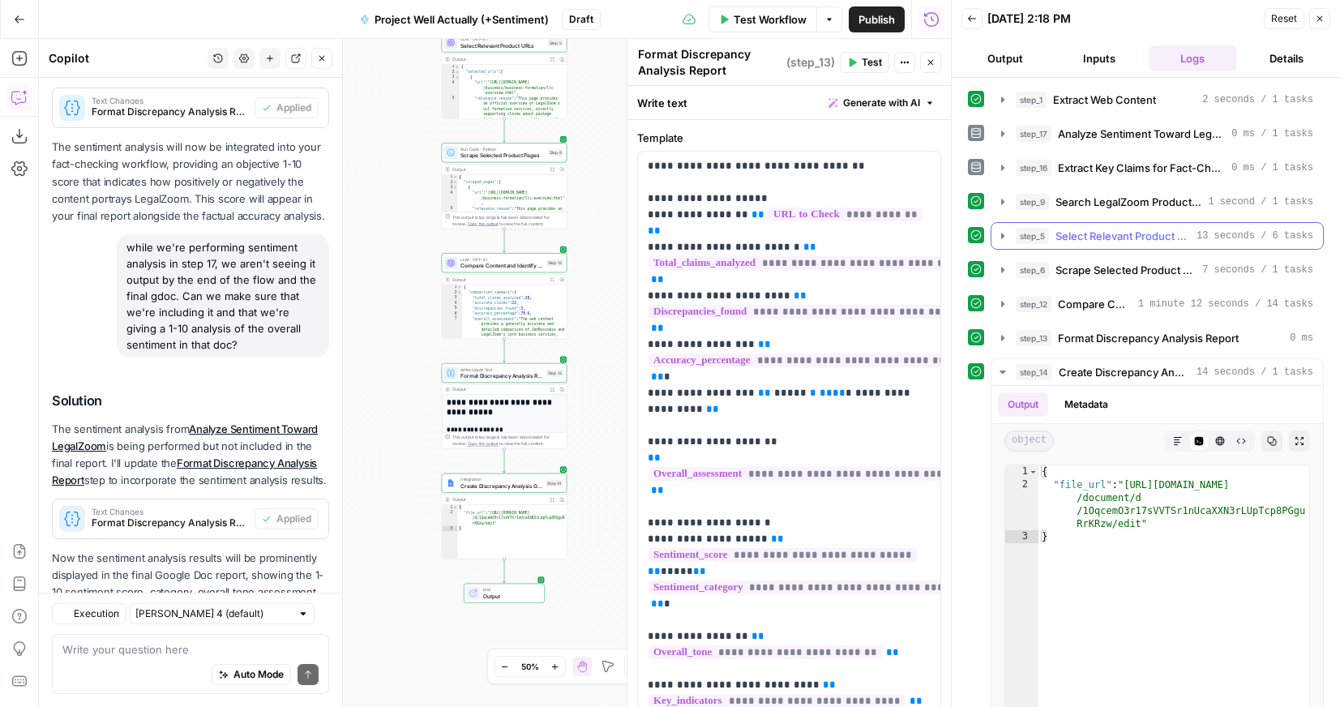
scroll to position [661, 0]
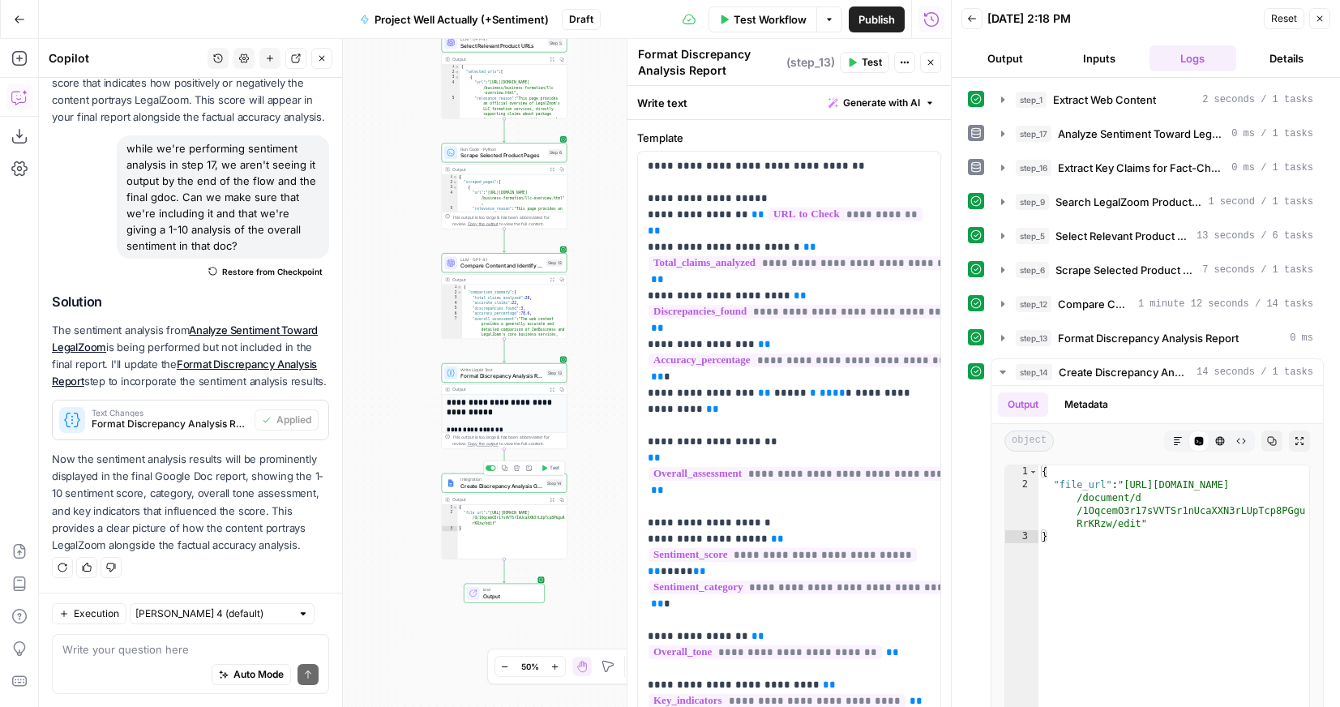
click at [507, 486] on span "Create Discrepancy Analysis Google Doc" at bounding box center [501, 486] width 82 height 8
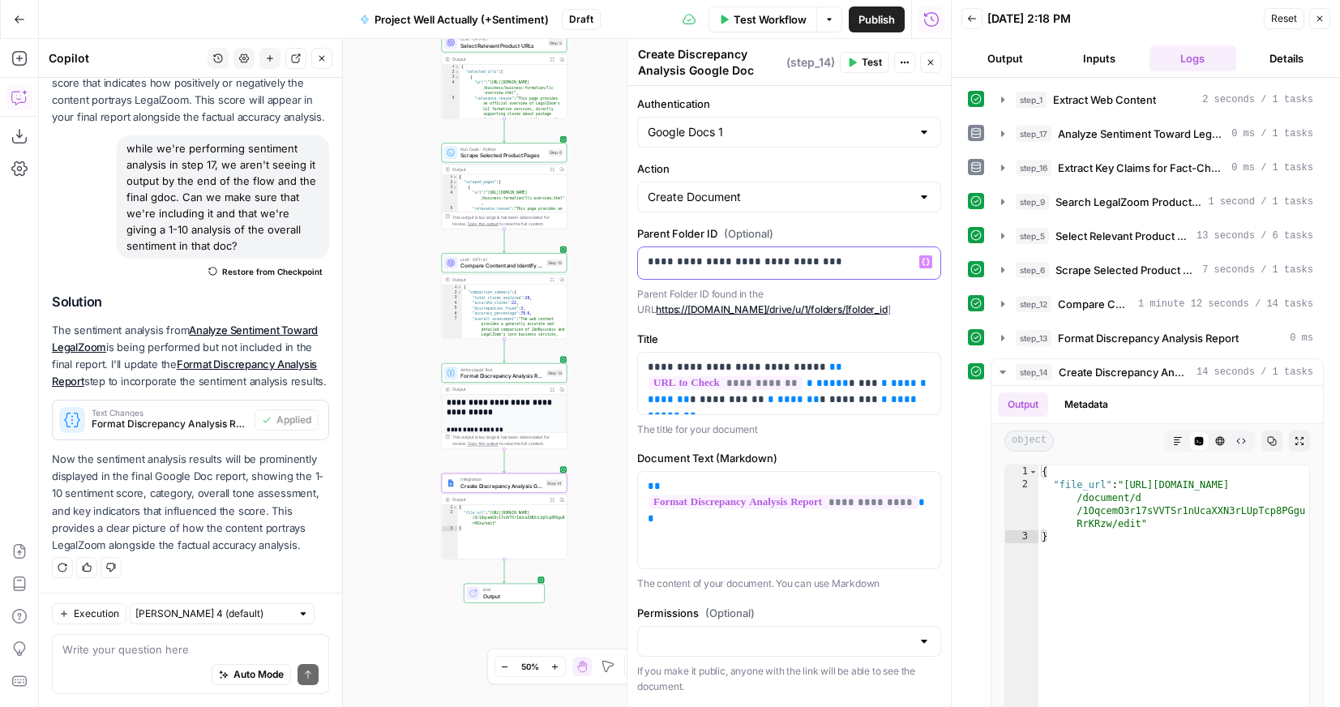
drag, startPoint x: 878, startPoint y: 272, endPoint x: 666, endPoint y: 246, distance: 213.1
click at [666, 246] on div "**********" at bounding box center [789, 262] width 304 height 33
click at [607, 158] on div "**********" at bounding box center [495, 373] width 912 height 668
click at [862, 19] on span "Publish" at bounding box center [876, 19] width 36 height 16
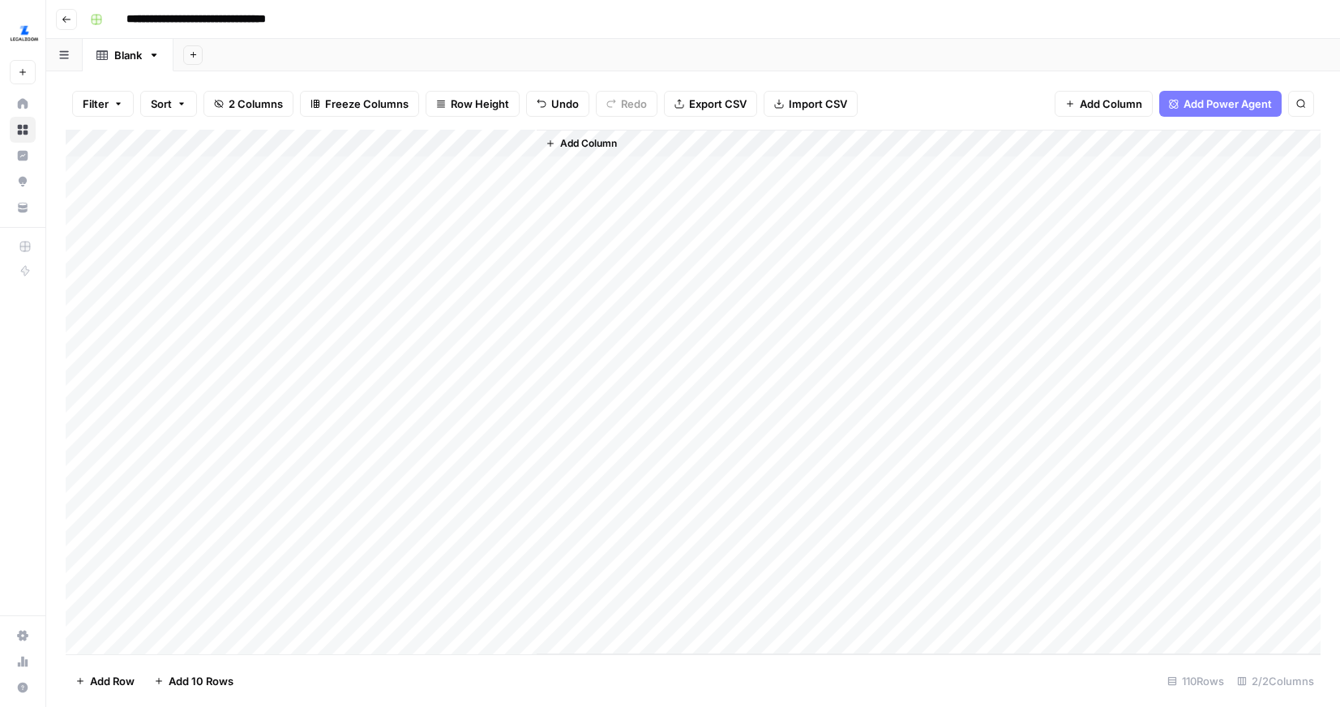
click at [471, 139] on div "Add Column" at bounding box center [693, 392] width 1255 height 524
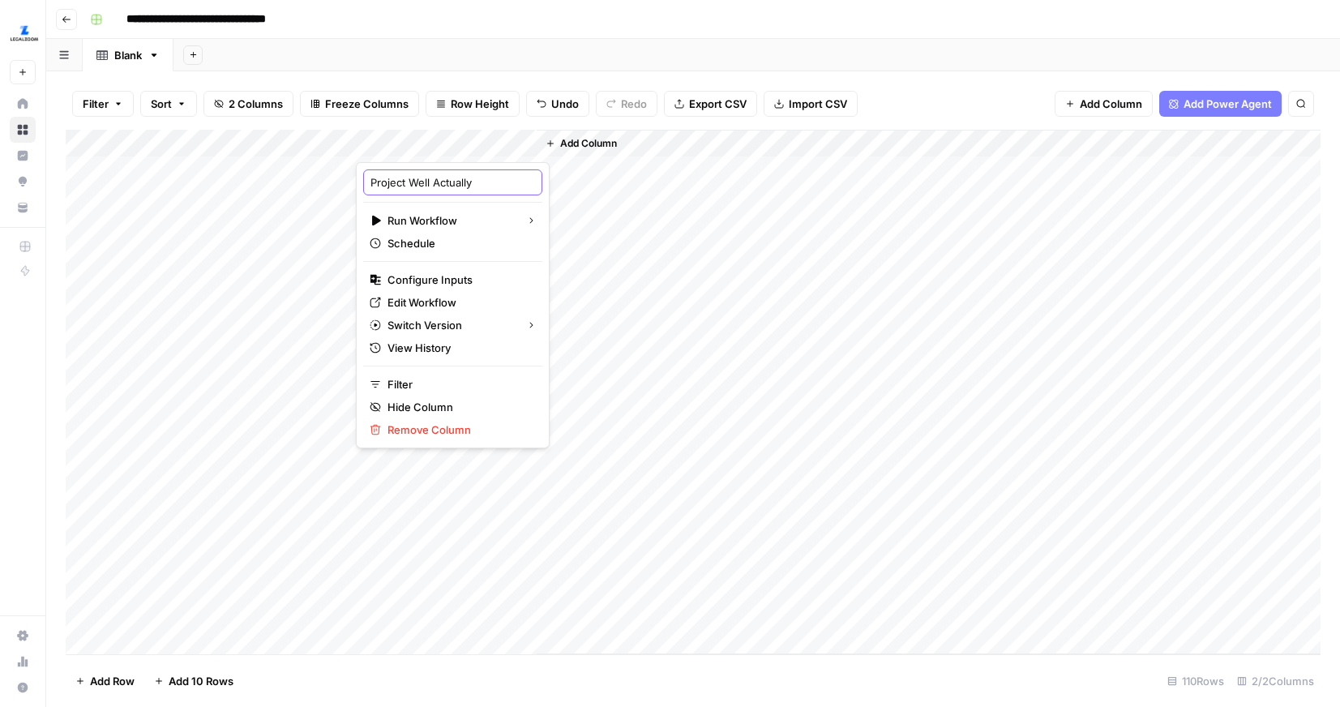
click at [459, 180] on input "Project Well Actually" at bounding box center [452, 182] width 165 height 16
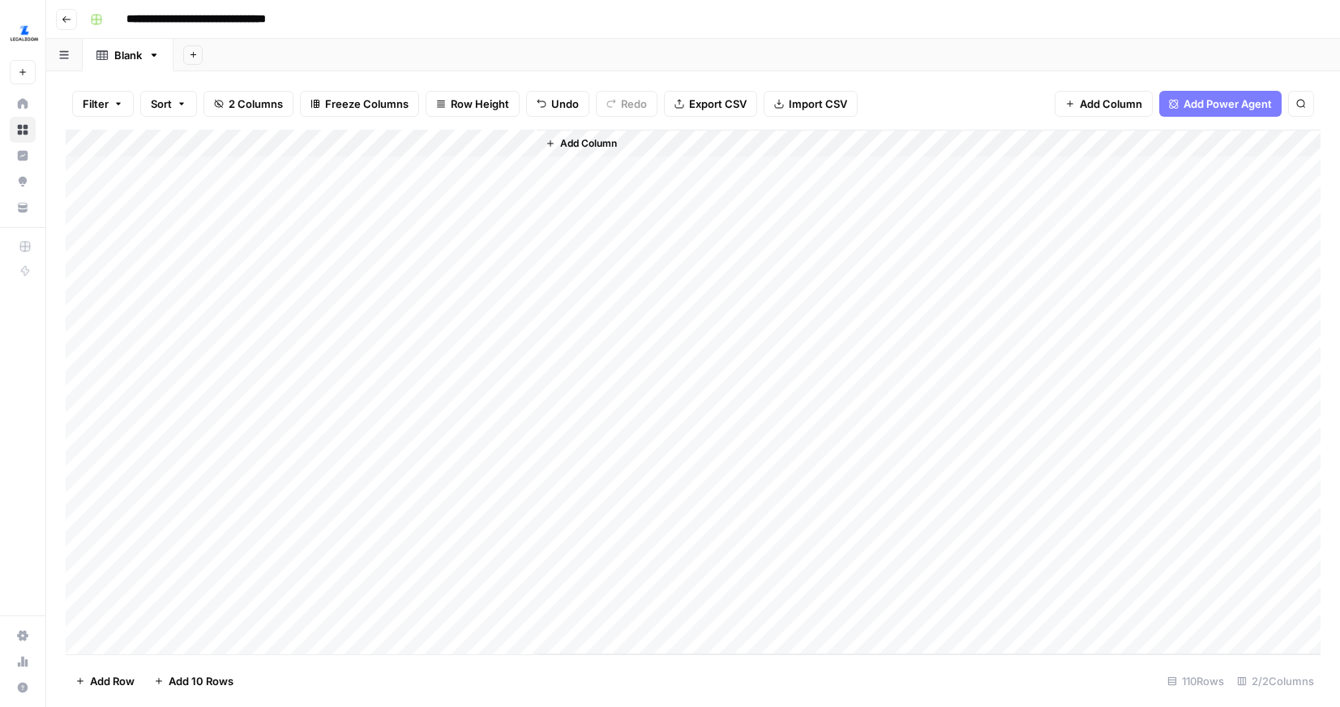
click at [500, 140] on div "Add Column" at bounding box center [693, 392] width 1255 height 524
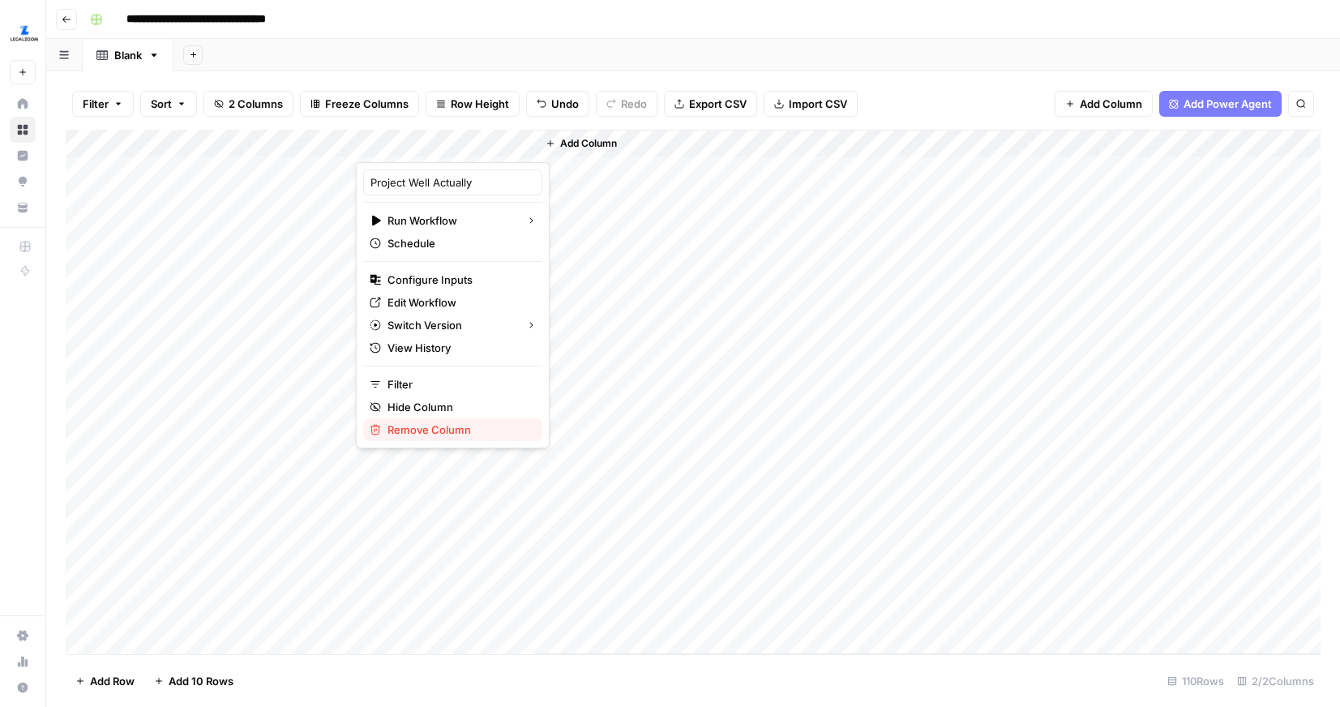
click at [428, 424] on span "Remove Column" at bounding box center [458, 430] width 142 height 16
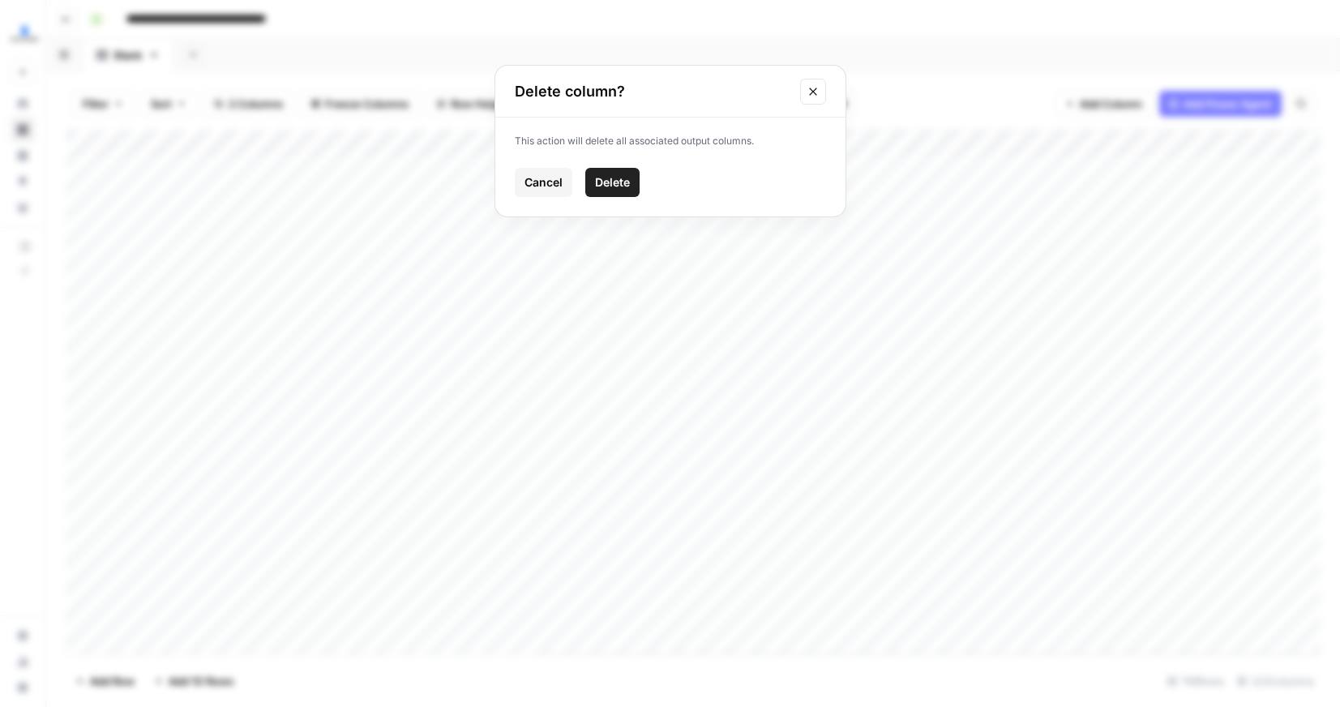
click at [628, 176] on span "Delete" at bounding box center [612, 182] width 35 height 16
click at [415, 141] on span "Add Column" at bounding box center [408, 143] width 57 height 15
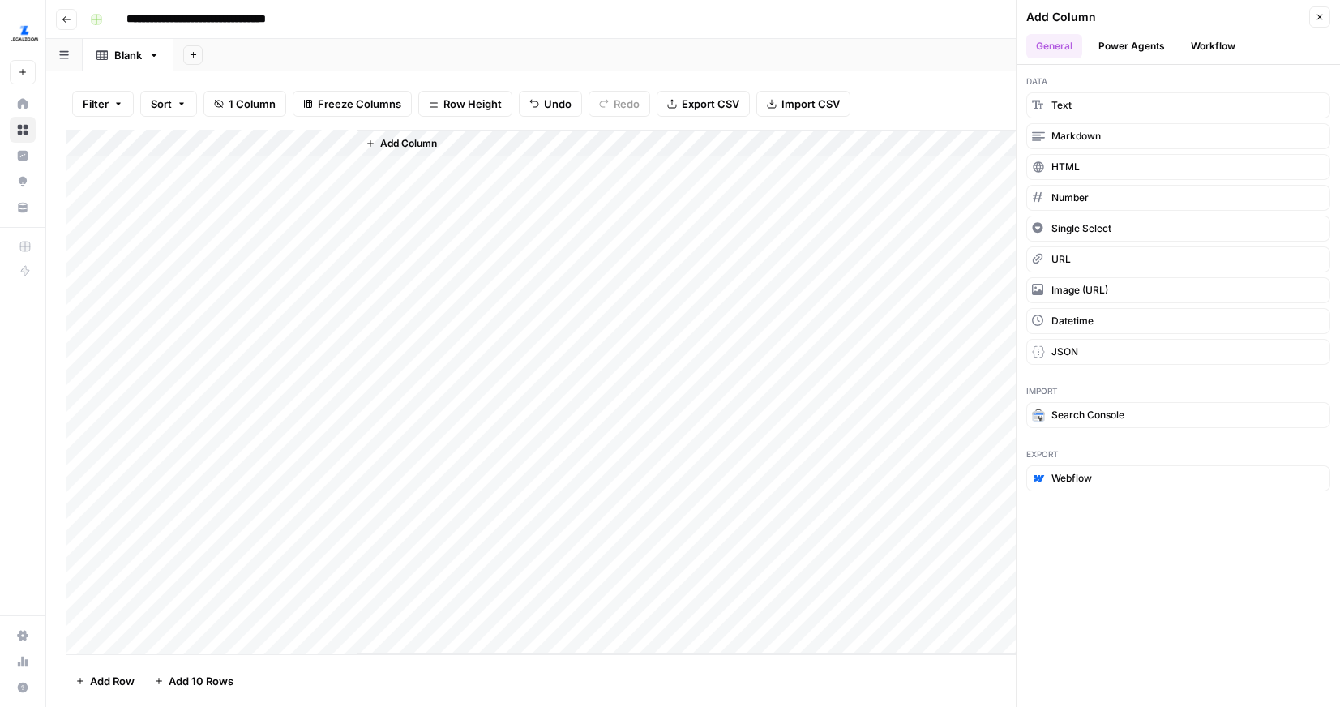
click at [1219, 43] on button "Workflow" at bounding box center [1213, 46] width 64 height 24
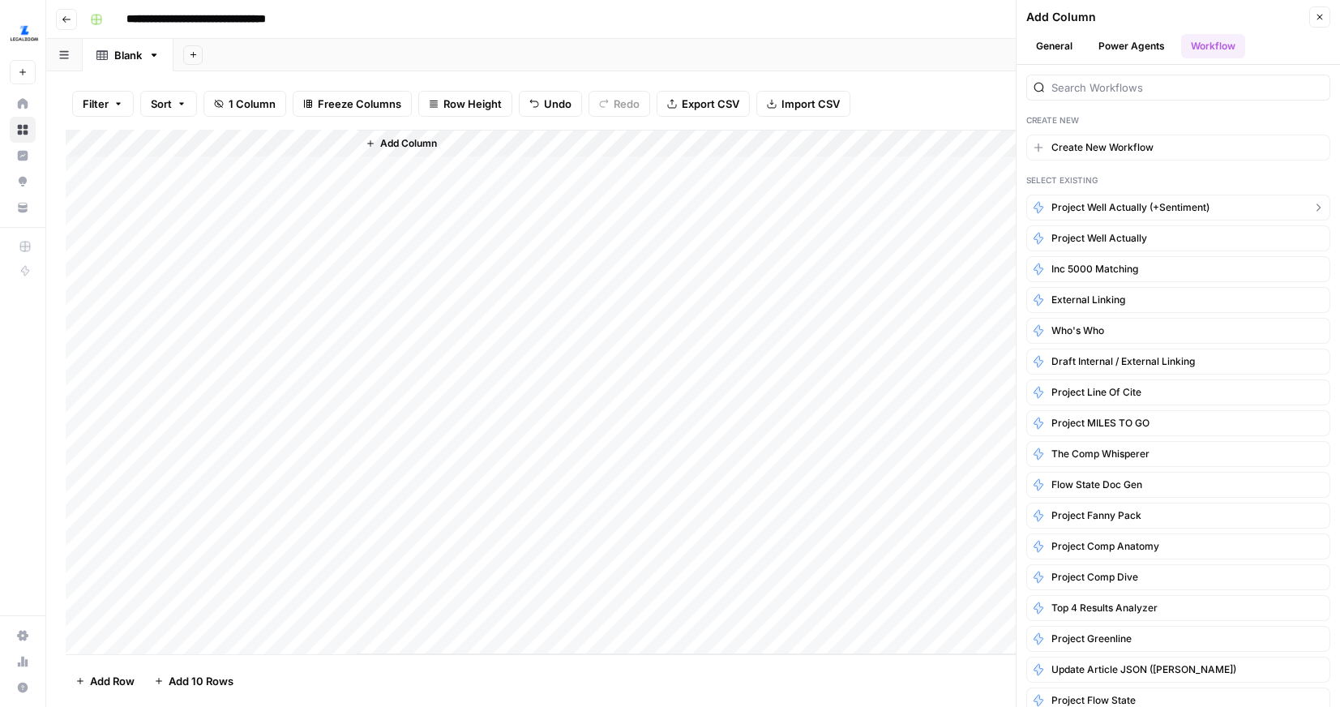
click at [1139, 213] on span "Project Well Actually (+Sentiment)" at bounding box center [1130, 207] width 158 height 15
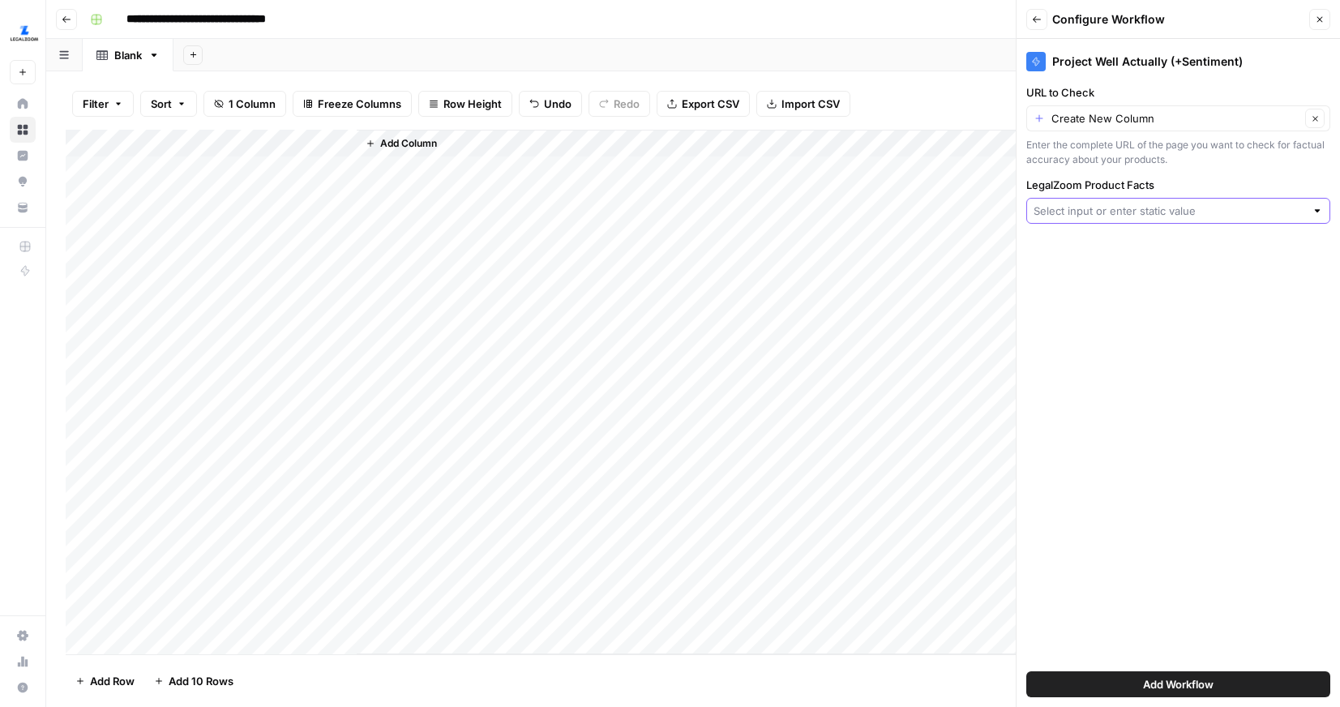
click at [1145, 212] on input "LegalZoom Product Facts" at bounding box center [1170, 211] width 272 height 16
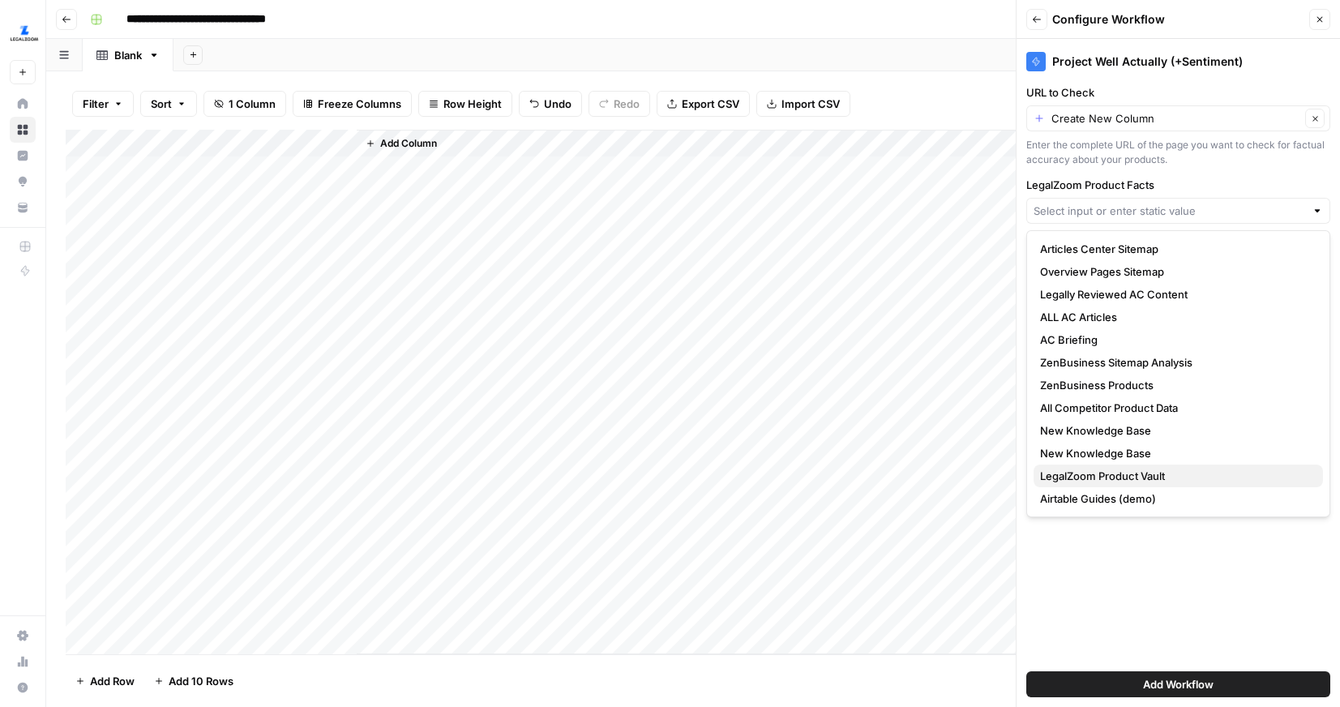
click at [1128, 470] on span "LegalZoom Product Vault" at bounding box center [1175, 476] width 270 height 16
type input "LegalZoom Product Vault"
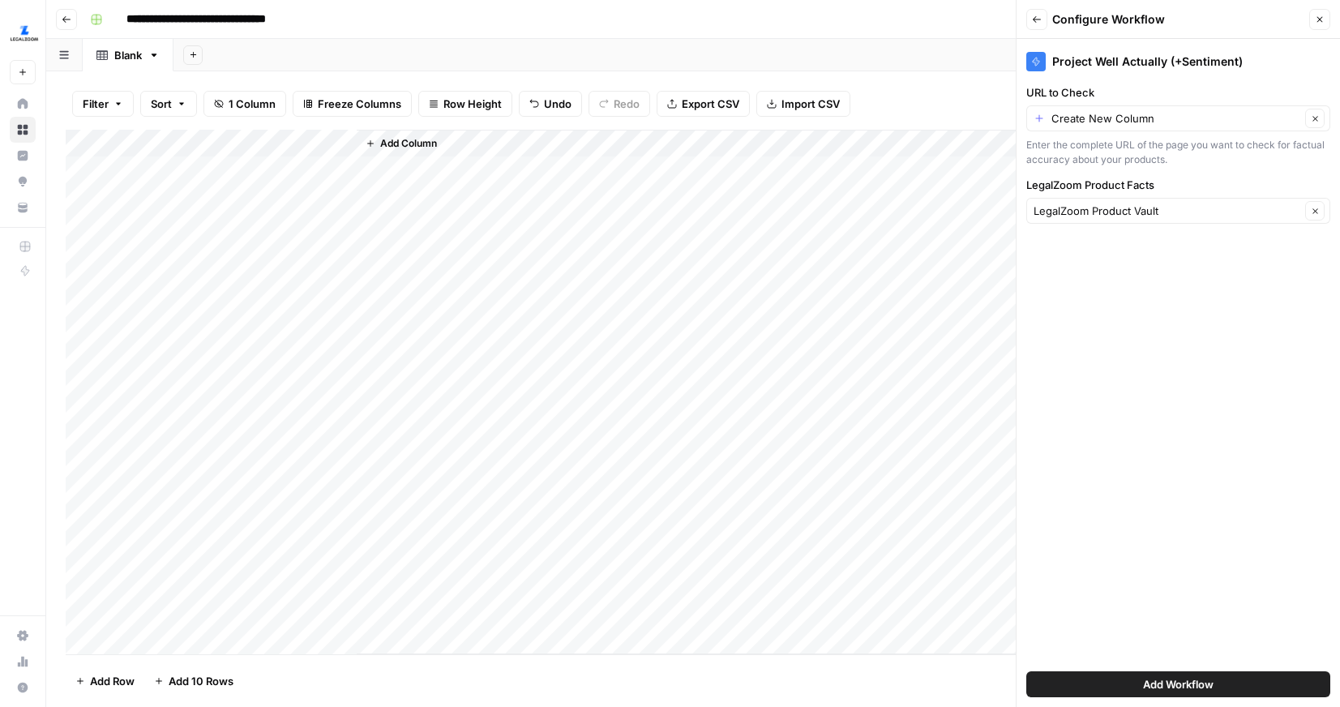
click at [1102, 100] on label "URL to Check" at bounding box center [1178, 92] width 304 height 16
click at [1102, 110] on input "Create New Column" at bounding box center [1175, 118] width 249 height 16
click at [1101, 109] on div "Clear" at bounding box center [1178, 118] width 304 height 26
click at [1071, 211] on span "Title" at bounding box center [1175, 207] width 270 height 16
type input "Title"
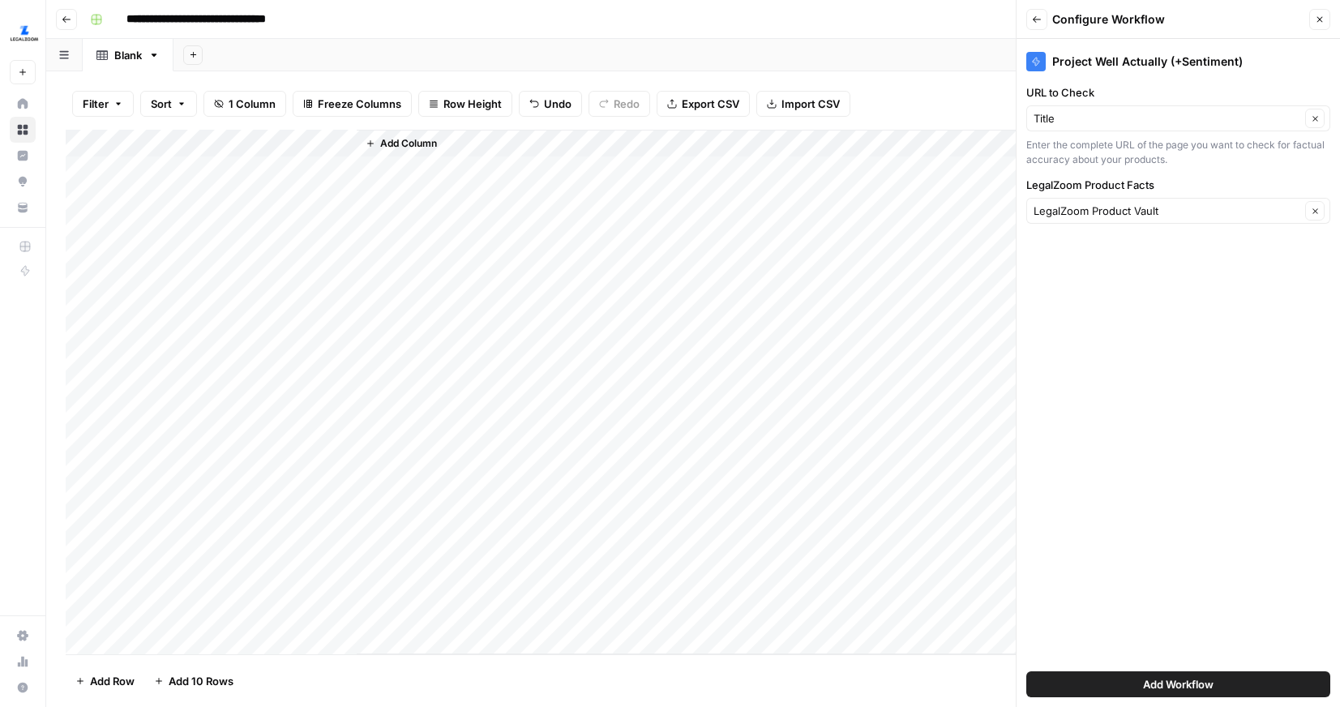
click at [1168, 682] on span "Add Workflow" at bounding box center [1178, 684] width 71 height 16
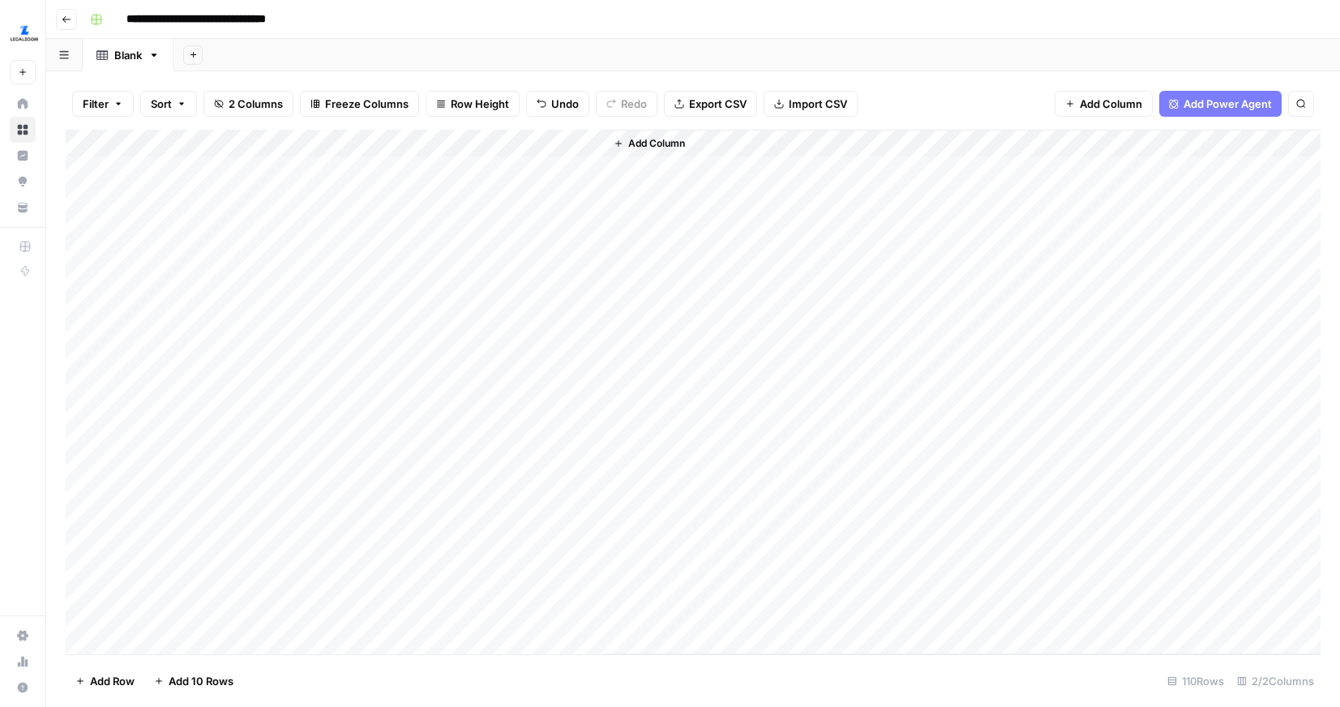
click at [584, 144] on div "Add Column" at bounding box center [693, 392] width 1255 height 524
click at [602, 173] on span "All Rows" at bounding box center [648, 181] width 102 height 16
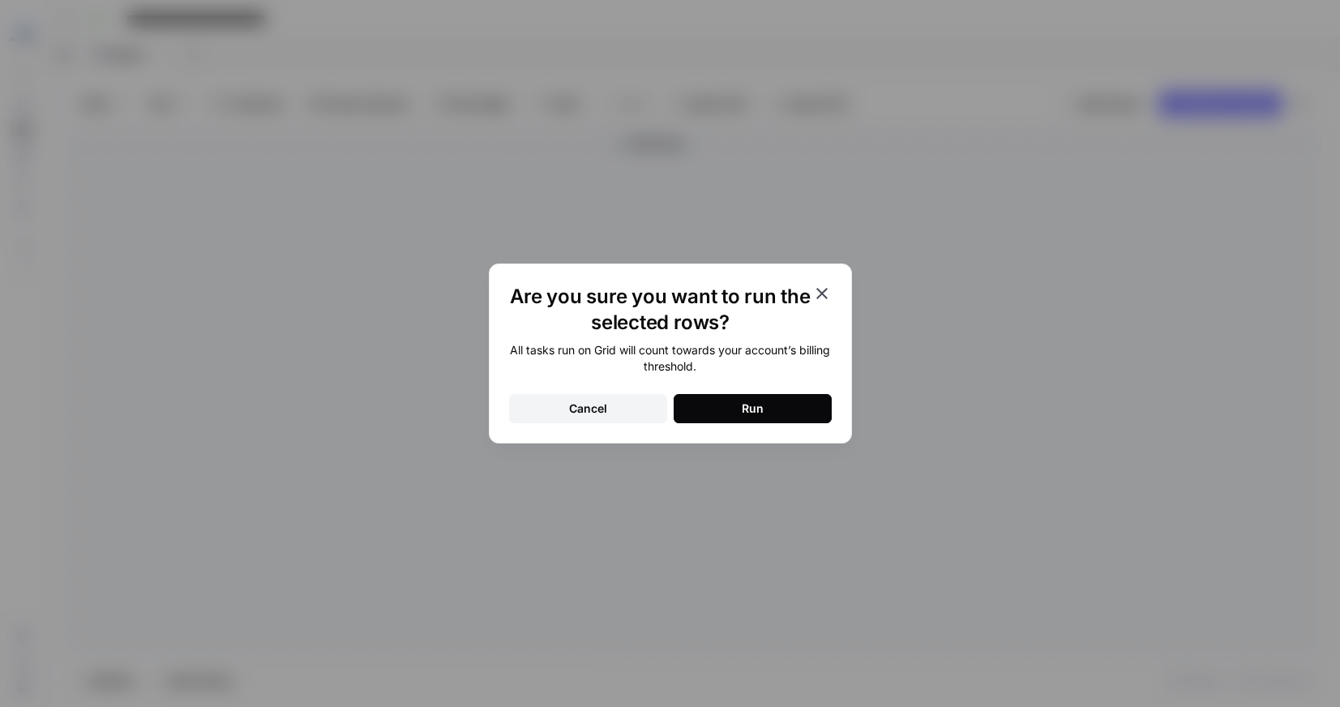
click at [722, 409] on button "Run" at bounding box center [753, 408] width 158 height 29
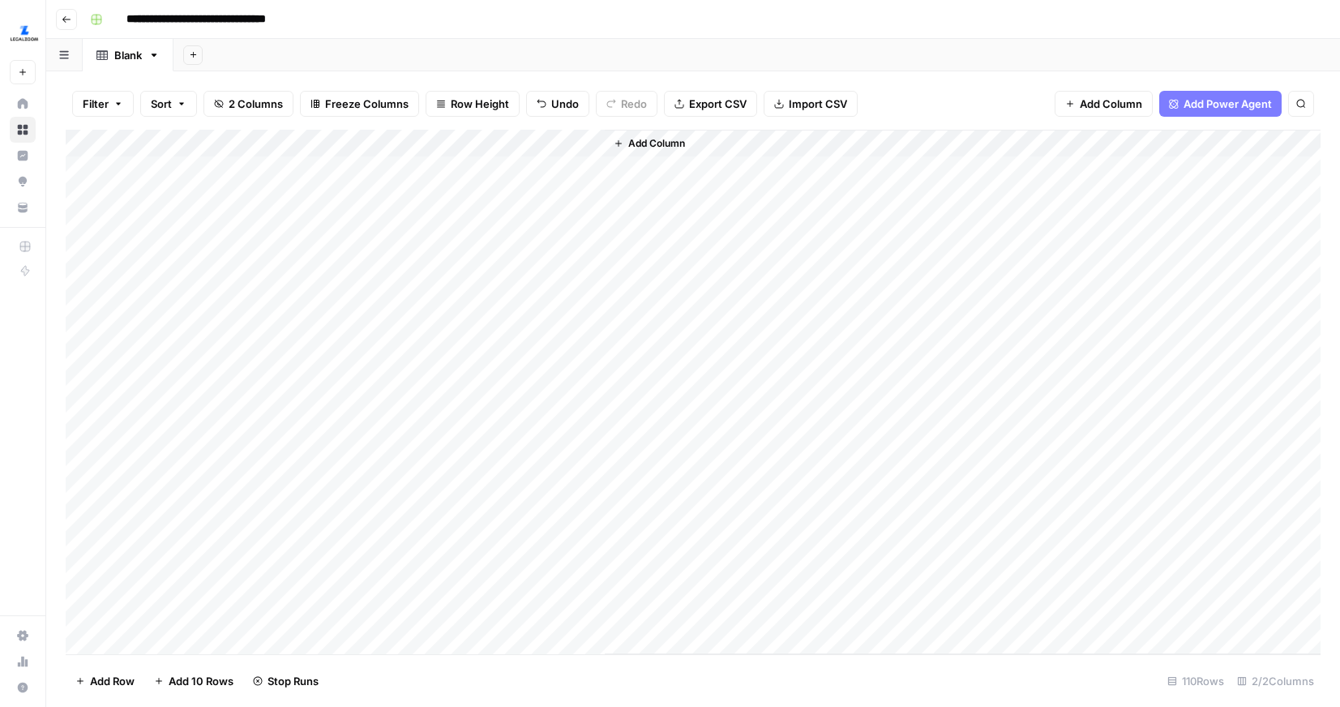
click at [563, 280] on div "Add Column" at bounding box center [693, 392] width 1255 height 524
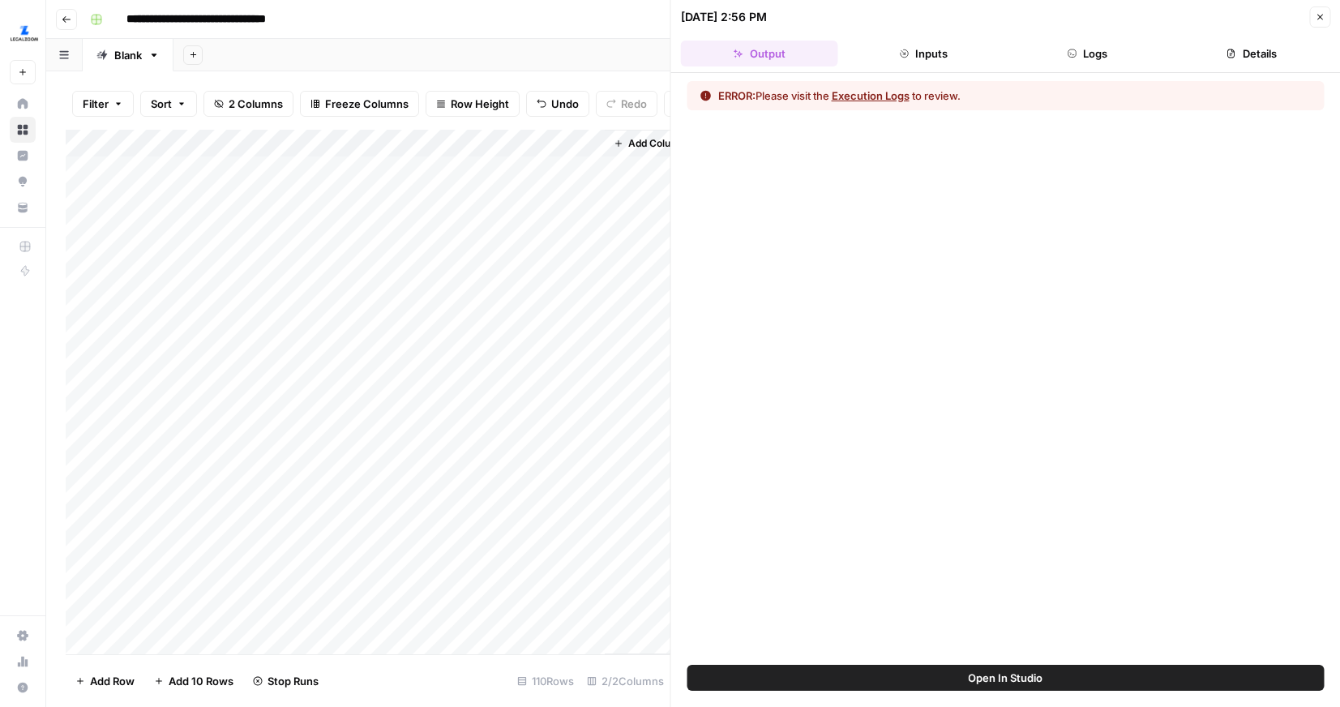
click at [1082, 62] on button "Logs" at bounding box center [1086, 54] width 157 height 26
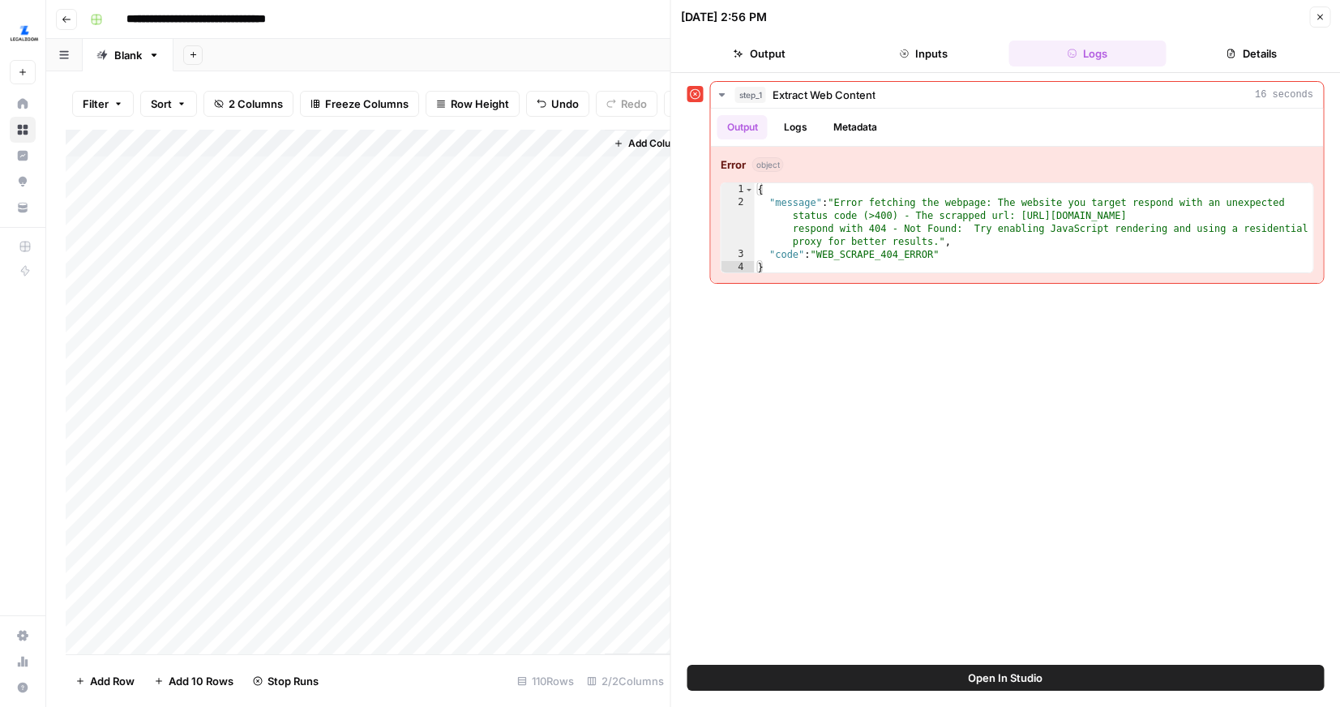
click at [314, 276] on div "Add Column" at bounding box center [368, 392] width 605 height 524
click at [1320, 23] on button "Close" at bounding box center [1319, 16] width 21 height 21
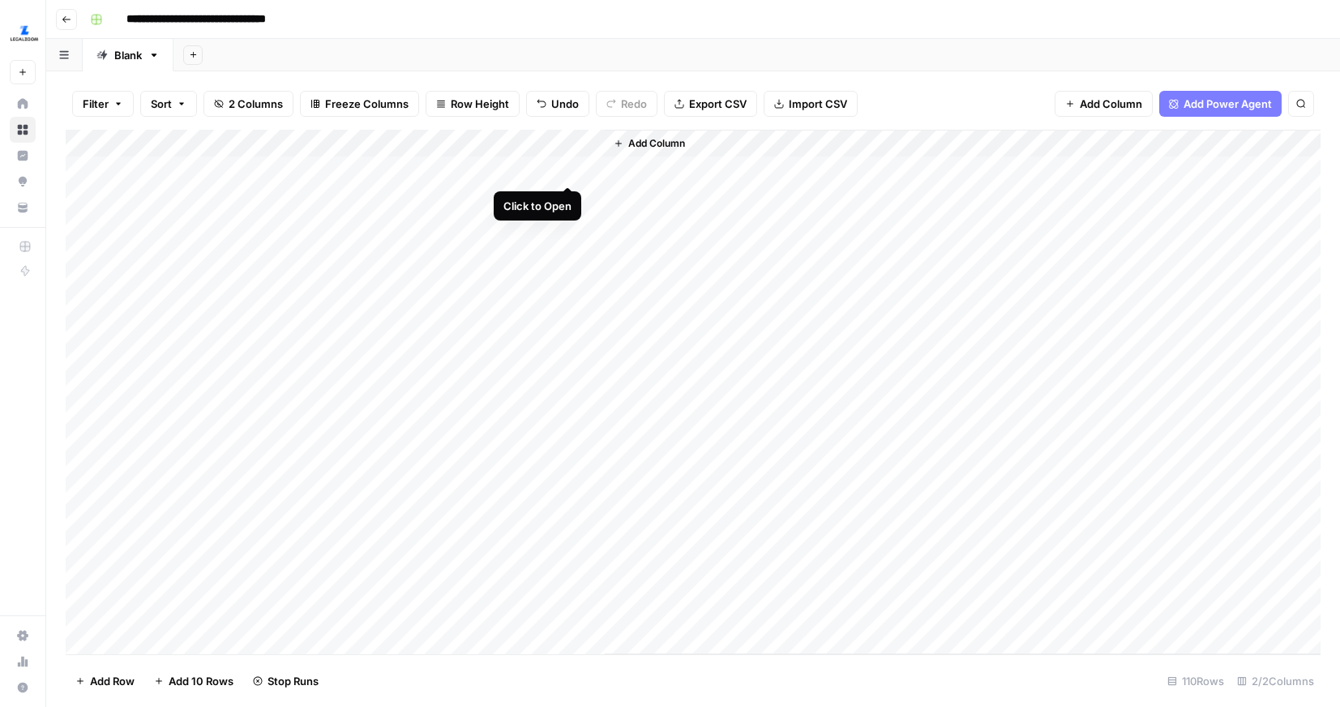
click at [562, 171] on div "Add Column" at bounding box center [693, 392] width 1255 height 524
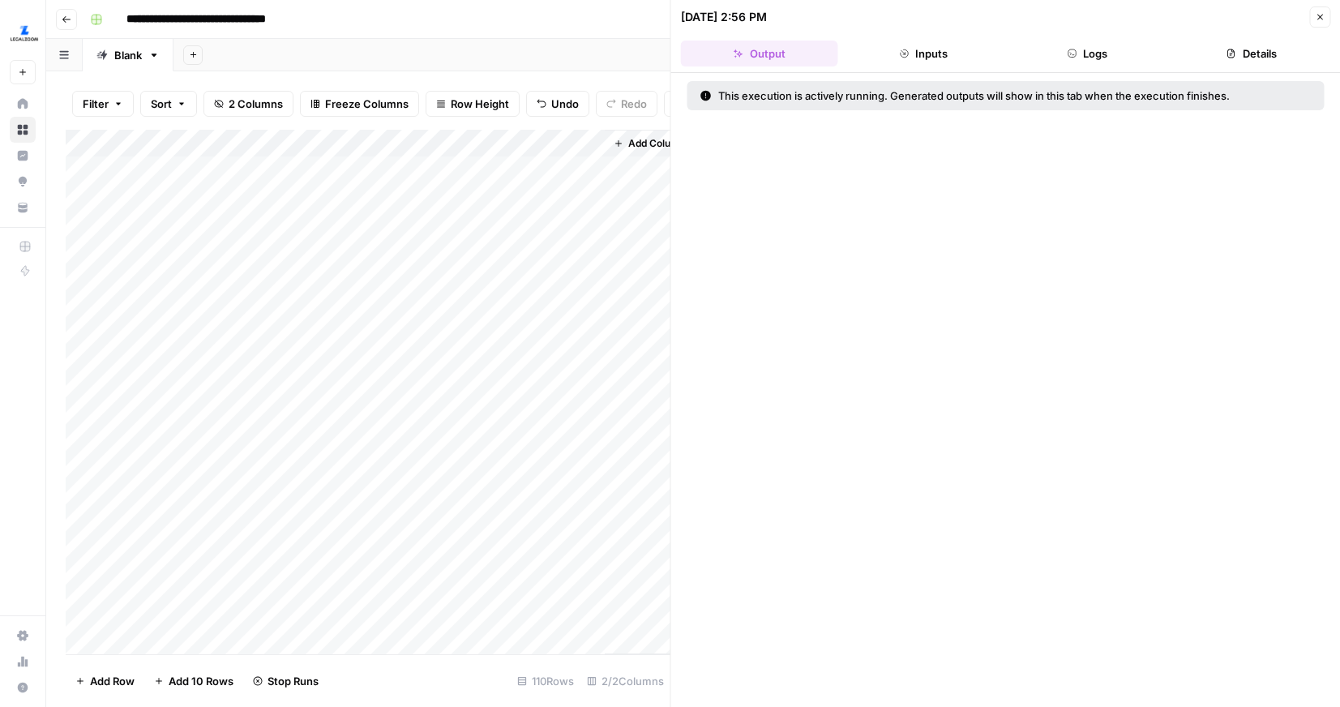
click at [1076, 65] on button "Logs" at bounding box center [1086, 54] width 157 height 26
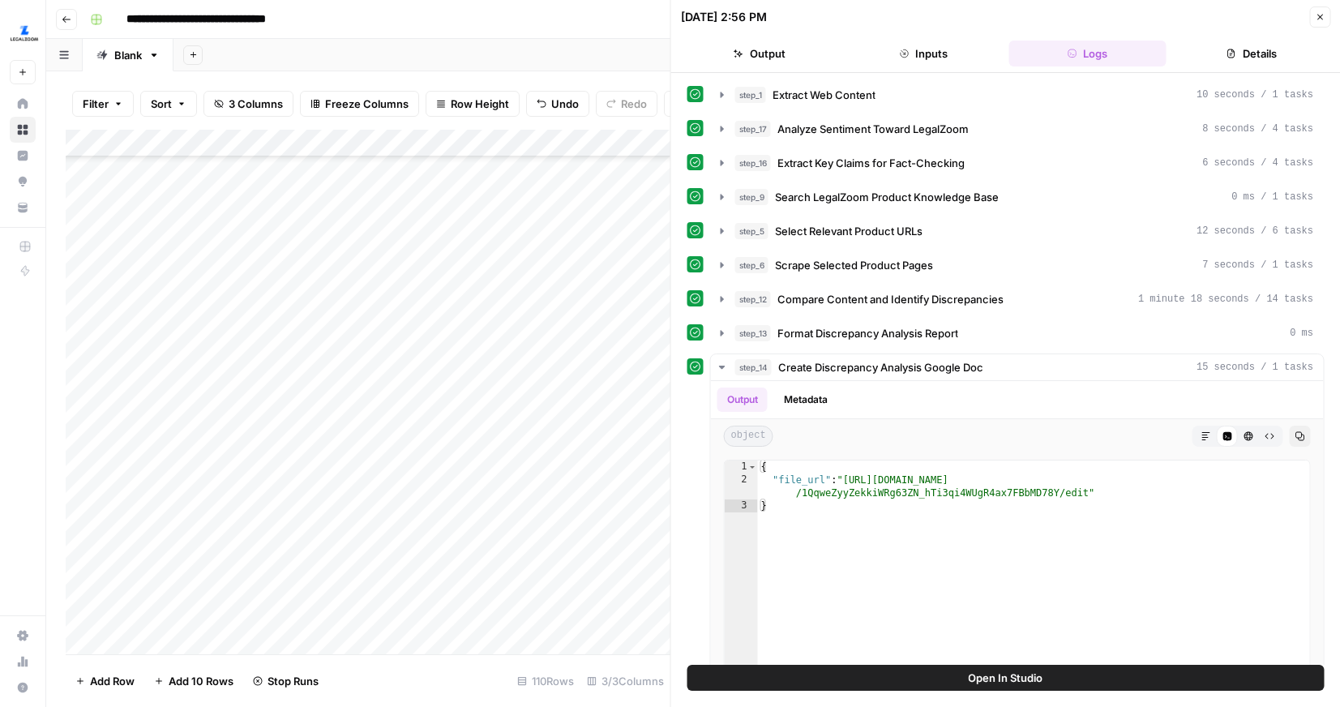
scroll to position [1303, 0]
